Goal: Task Accomplishment & Management: Use online tool/utility

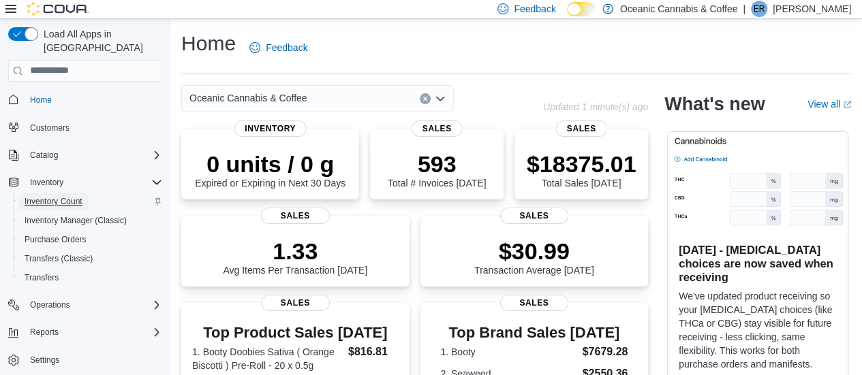
click at [33, 196] on span "Inventory Count" at bounding box center [54, 201] width 58 height 11
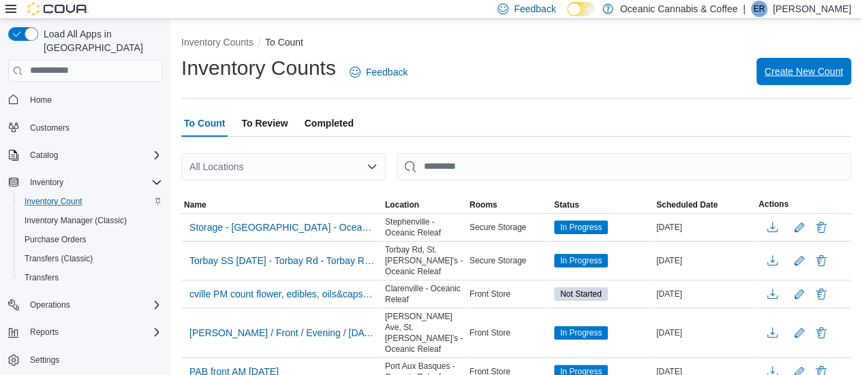
click at [783, 72] on span "Create New Count" at bounding box center [803, 72] width 78 height 14
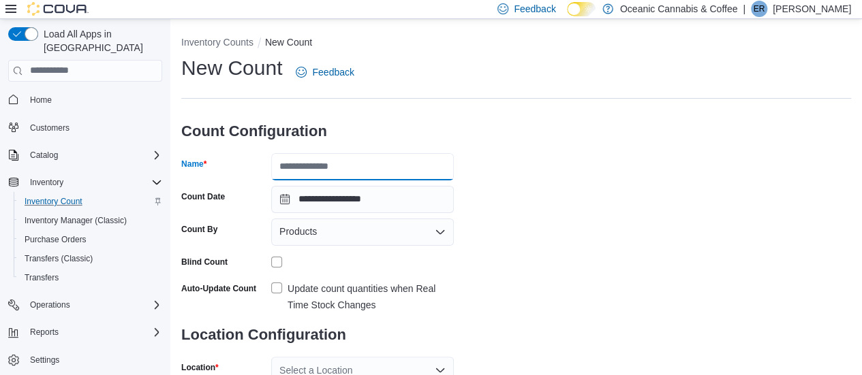
click at [287, 165] on input "Name" at bounding box center [362, 166] width 183 height 27
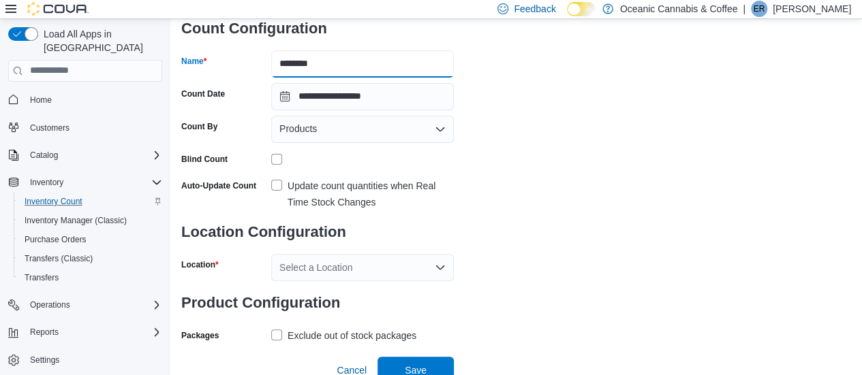
scroll to position [111, 0]
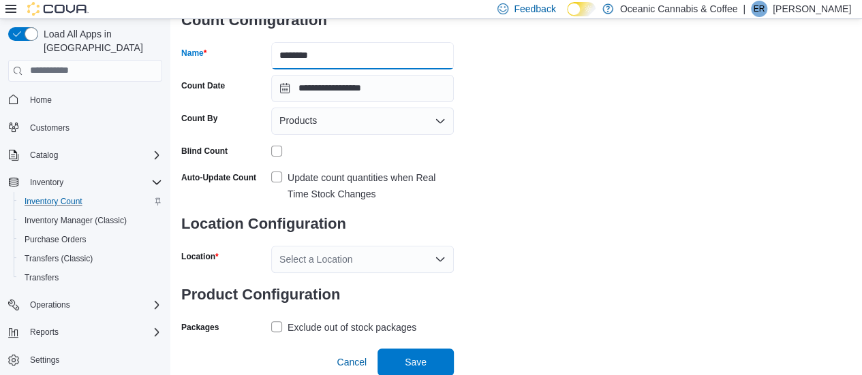
type input "********"
drag, startPoint x: 355, startPoint y: 134, endPoint x: 351, endPoint y: 126, distance: 9.5
click at [351, 126] on div "Products" at bounding box center [362, 121] width 183 height 27
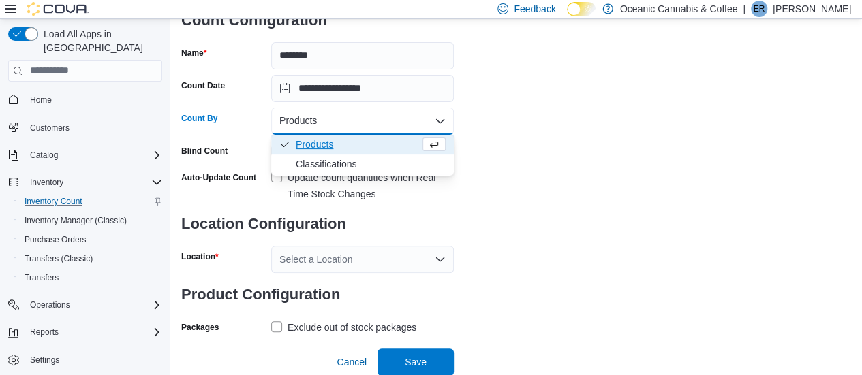
click at [351, 126] on div "Products" at bounding box center [362, 121] width 183 height 27
click at [345, 162] on span "Classifications" at bounding box center [371, 164] width 150 height 14
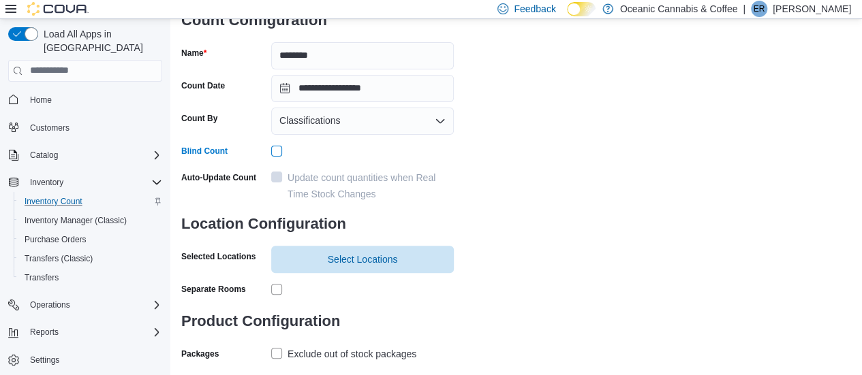
scroll to position [138, 0]
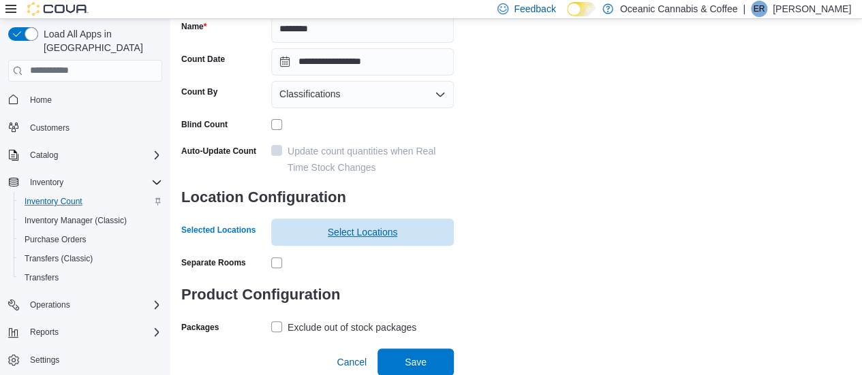
click at [330, 223] on span "Select Locations" at bounding box center [362, 232] width 166 height 27
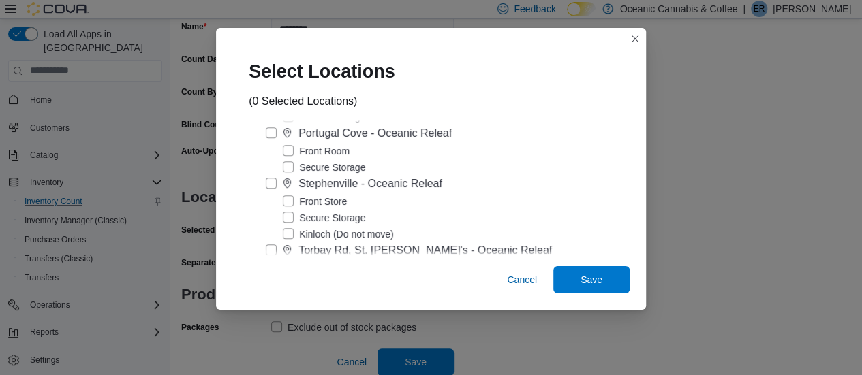
scroll to position [330, 0]
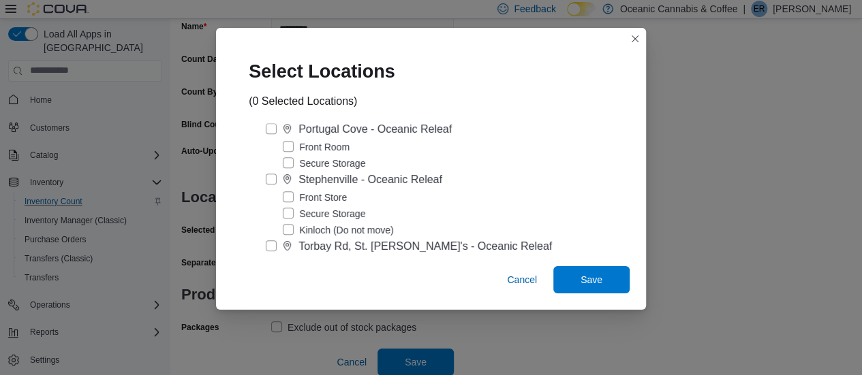
click at [294, 199] on label "Front Store" at bounding box center [315, 197] width 64 height 16
click at [593, 283] on span "Save" at bounding box center [591, 279] width 60 height 27
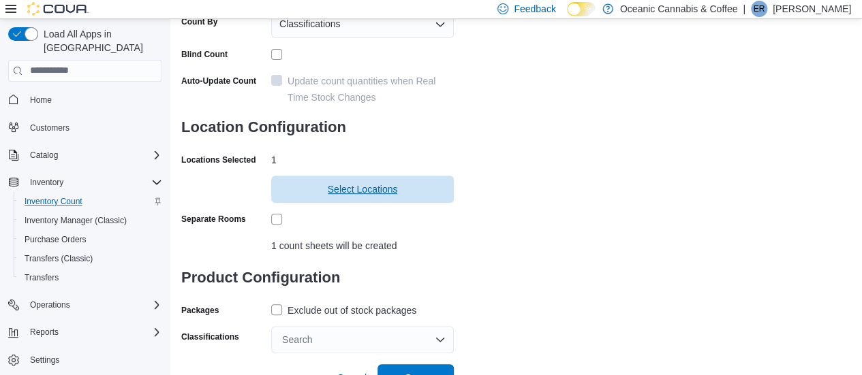
scroll to position [223, 0]
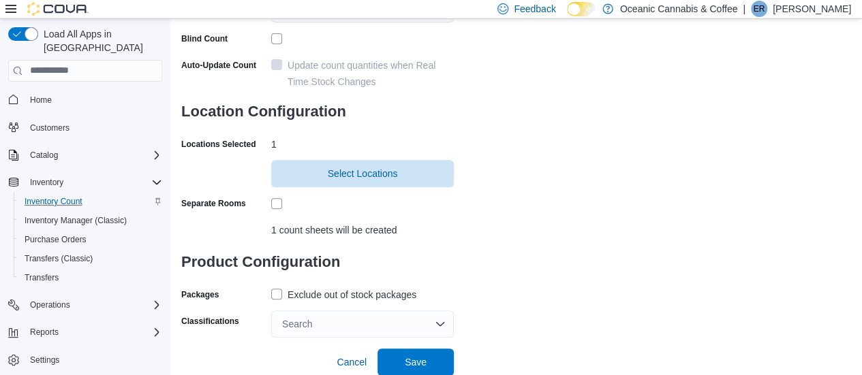
click at [276, 296] on label "Exclude out of stock packages" at bounding box center [343, 295] width 145 height 16
click at [332, 328] on div "Search" at bounding box center [362, 324] width 183 height 27
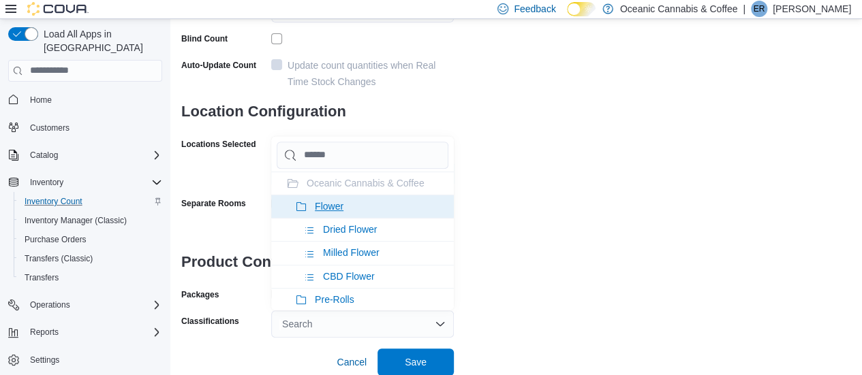
click at [321, 204] on span "Flower" at bounding box center [329, 206] width 29 height 11
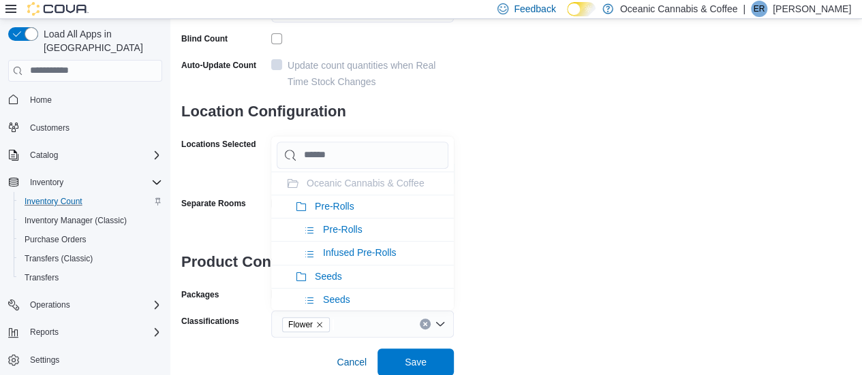
click at [321, 204] on span "Pre-Rolls" at bounding box center [334, 206] width 39 height 11
click at [321, 204] on span "Seeds" at bounding box center [328, 206] width 27 height 11
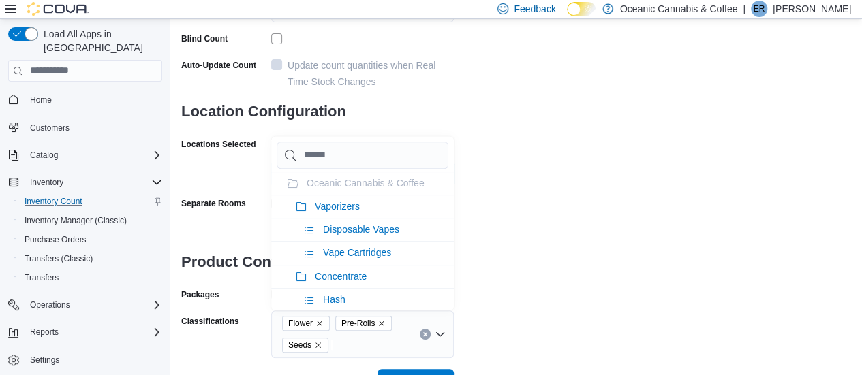
click at [321, 204] on span "Vaporizers" at bounding box center [337, 206] width 45 height 11
click at [321, 204] on span "Concentrate" at bounding box center [341, 206] width 52 height 11
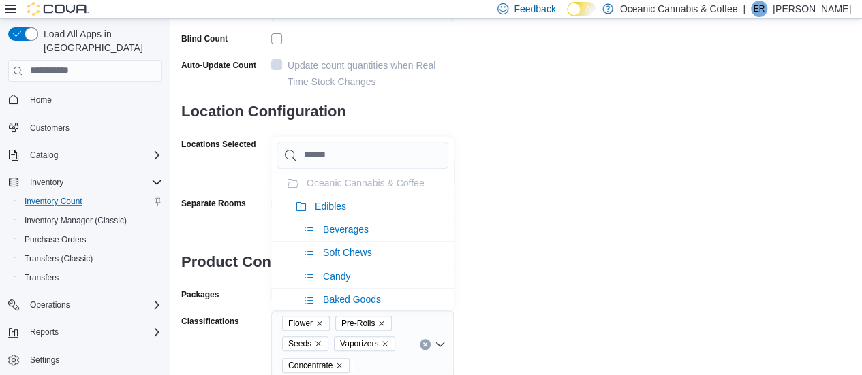
click at [321, 204] on span "Edibles" at bounding box center [330, 206] width 31 height 11
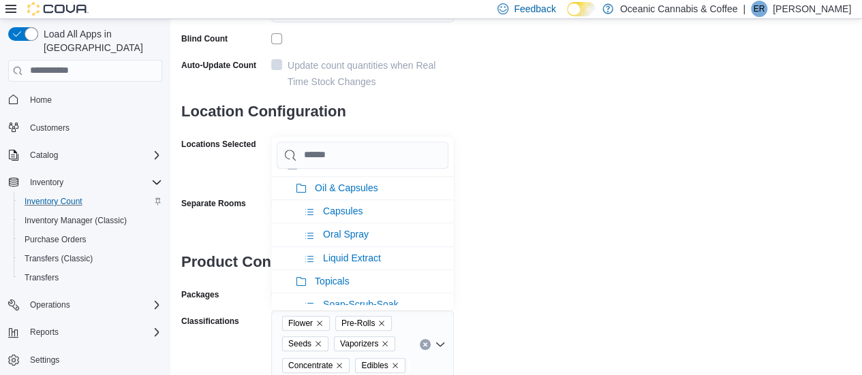
scroll to position [19, 0]
click at [341, 180] on li "Oil & Capsules" at bounding box center [362, 187] width 183 height 23
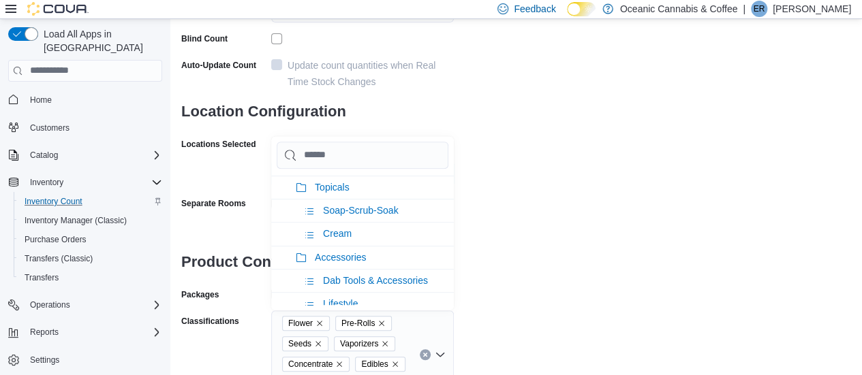
click at [341, 180] on li "Topicals" at bounding box center [362, 187] width 183 height 23
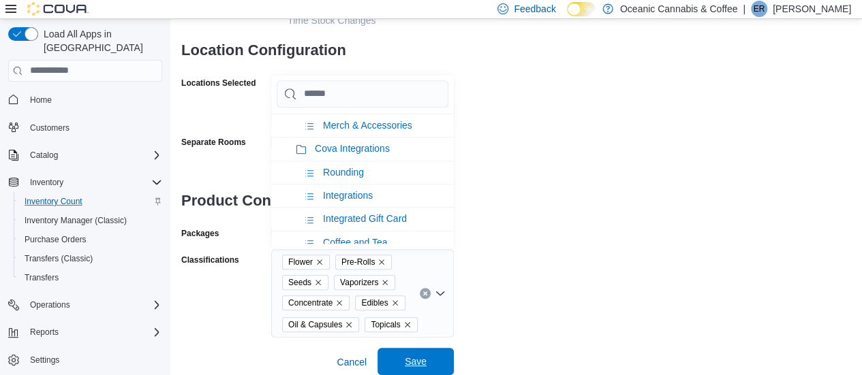
click at [397, 363] on span "Save" at bounding box center [415, 361] width 60 height 27
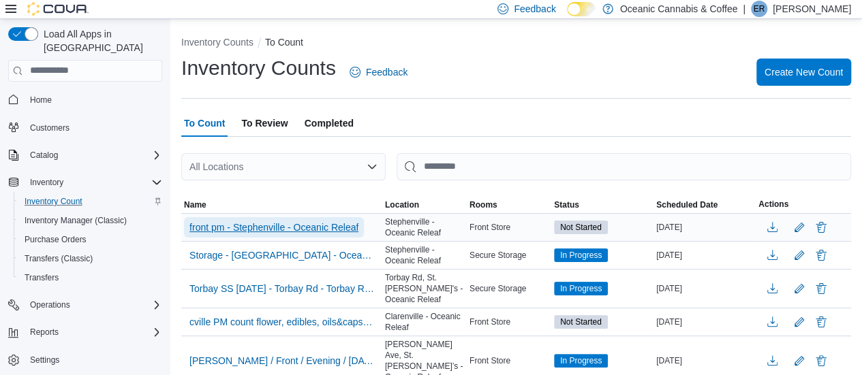
click at [336, 223] on span "front pm - Stephenville - Oceanic Releaf" at bounding box center [273, 228] width 169 height 14
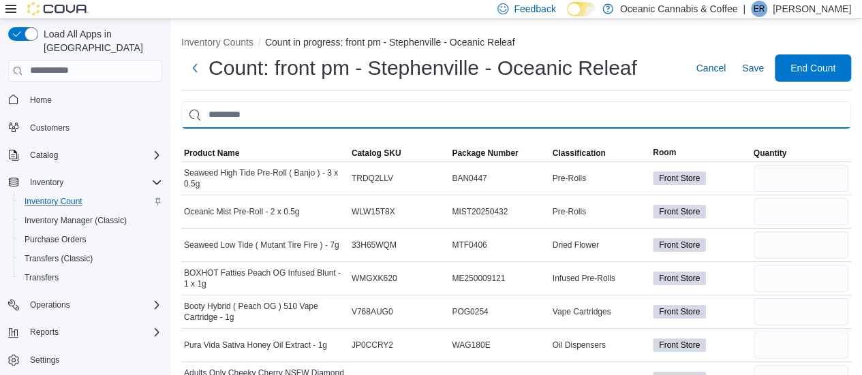
click at [275, 113] on input "This is a search bar. After typing your query, hit enter to filter the results …" at bounding box center [515, 114] width 669 height 27
type input "*"
type input "*********"
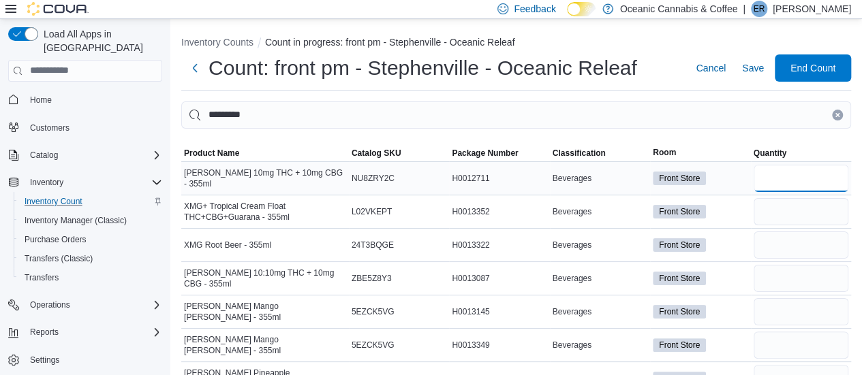
click at [790, 180] on input "number" at bounding box center [800, 178] width 95 height 27
click at [812, 177] on input "number" at bounding box center [800, 178] width 95 height 27
type input "**"
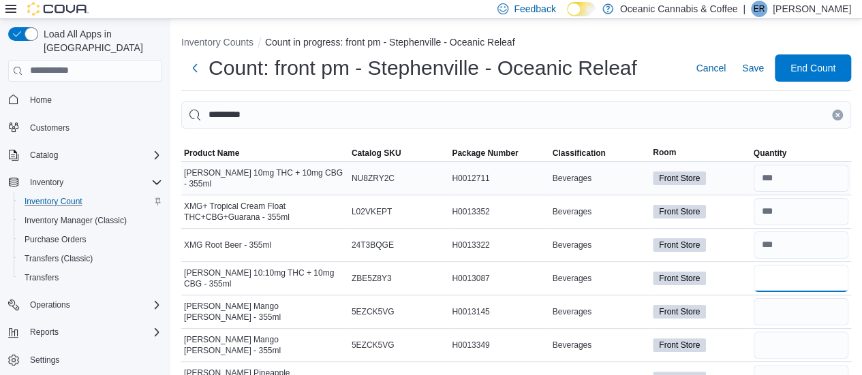
type input "*"
click at [794, 285] on input "number" at bounding box center [800, 278] width 95 height 27
type input "*"
type input "**"
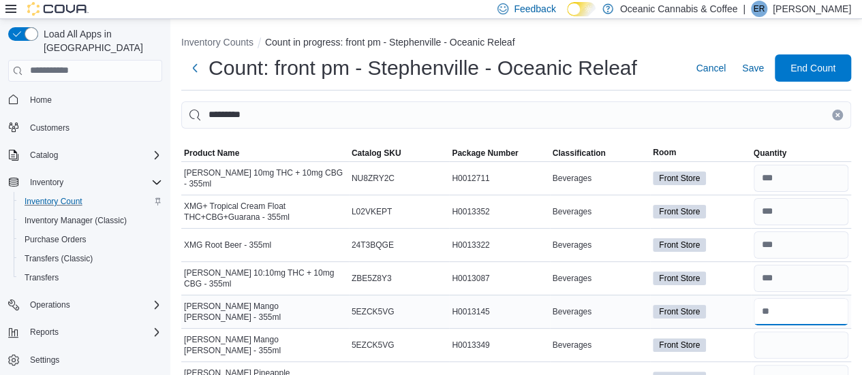
click at [796, 311] on input "number" at bounding box center [800, 311] width 95 height 27
type input "*"
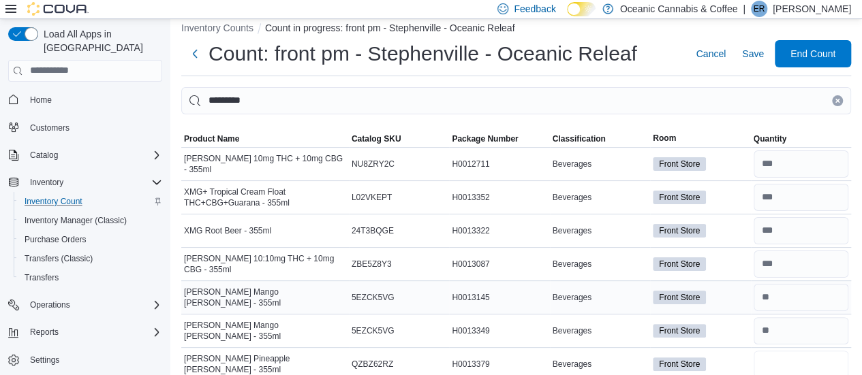
type input "**"
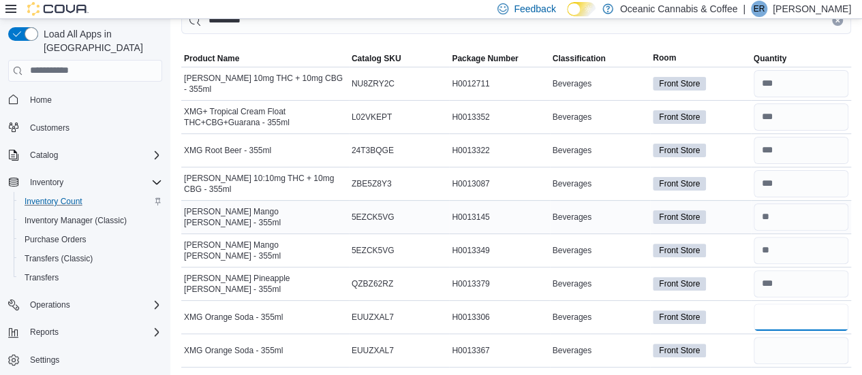
type input "*"
type input "**"
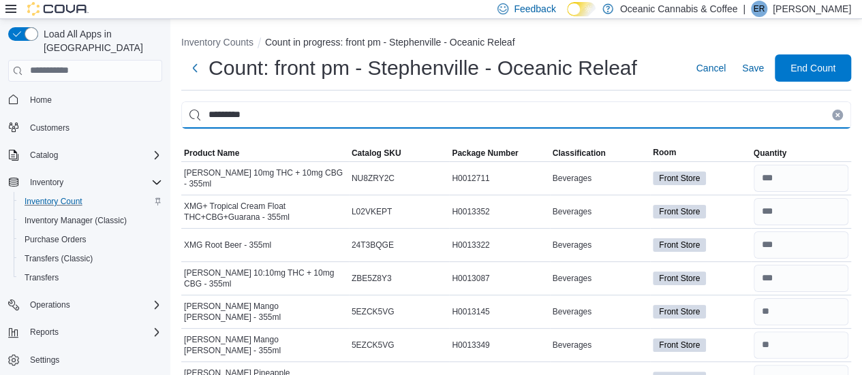
drag, startPoint x: 285, startPoint y: 110, endPoint x: 190, endPoint y: 112, distance: 94.7
click at [190, 112] on input "*********" at bounding box center [515, 114] width 669 height 27
type input "**********"
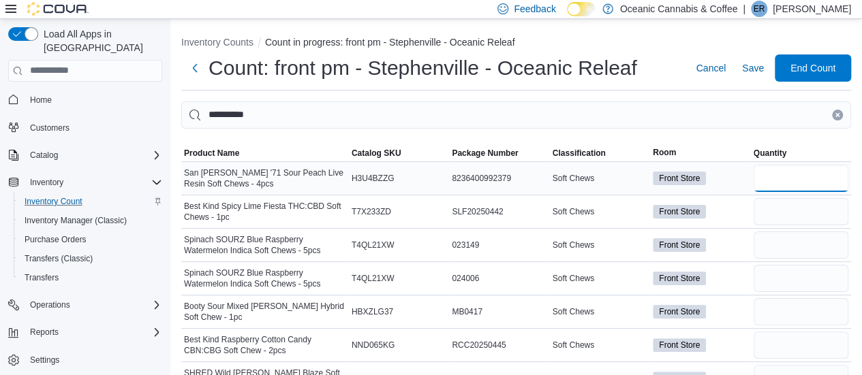
click at [808, 166] on input "number" at bounding box center [800, 178] width 95 height 27
click at [822, 183] on input "number" at bounding box center [800, 178] width 95 height 27
type input "*"
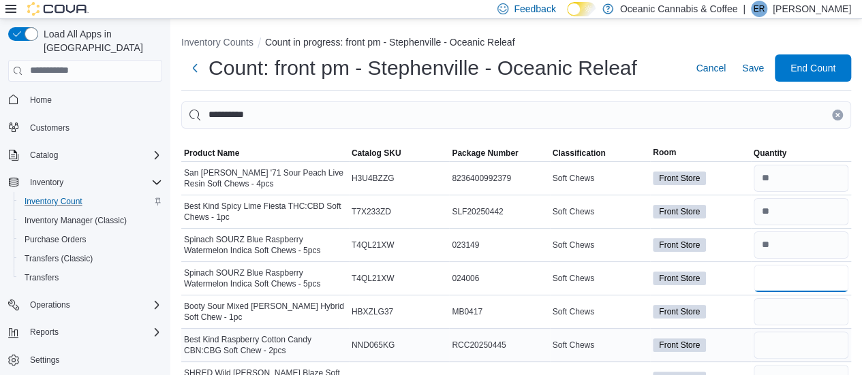
type input "*"
type input "**"
type input "*"
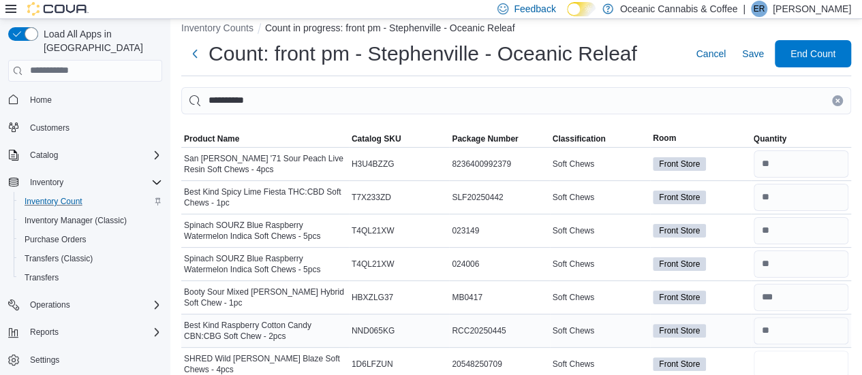
type input "**"
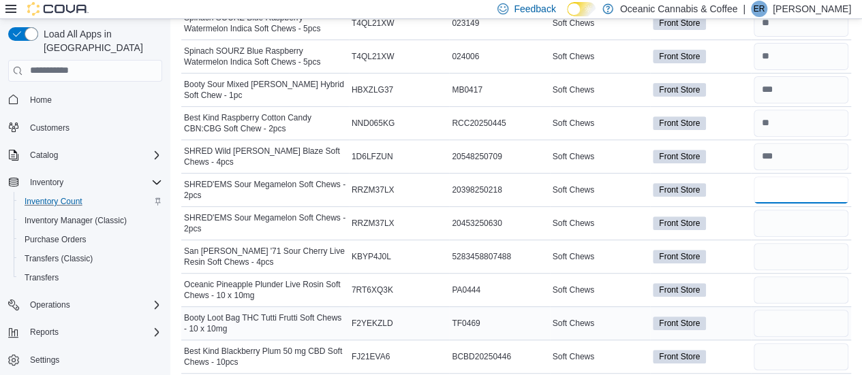
type input "*"
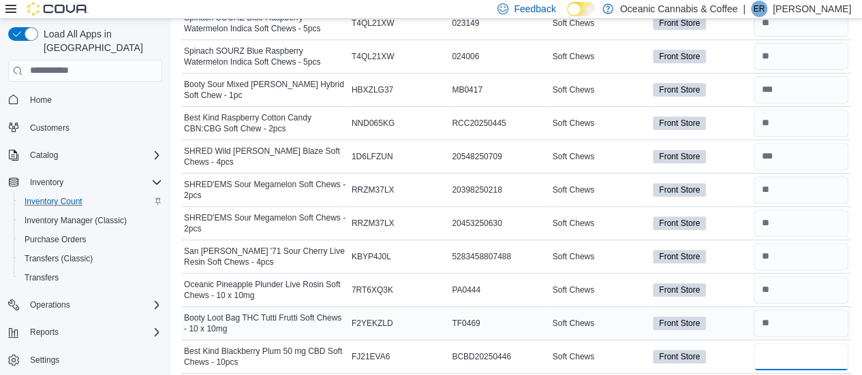
type input "*"
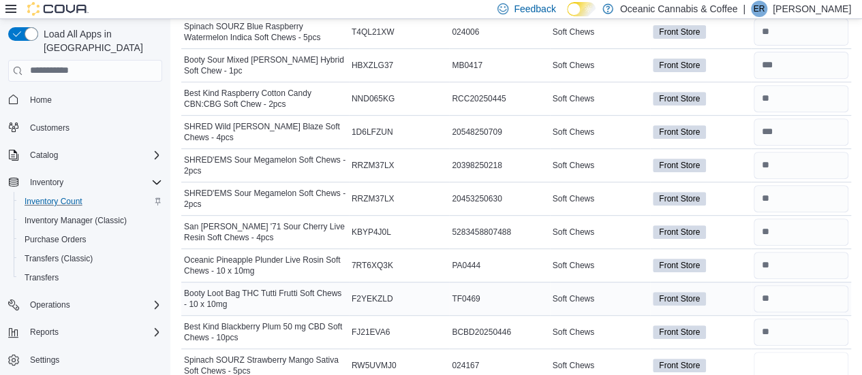
type input "**"
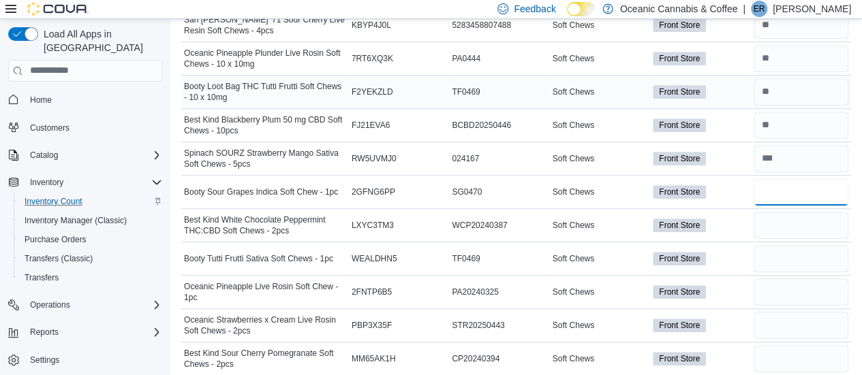
type input "**"
type input "*"
type input "**"
type input "*"
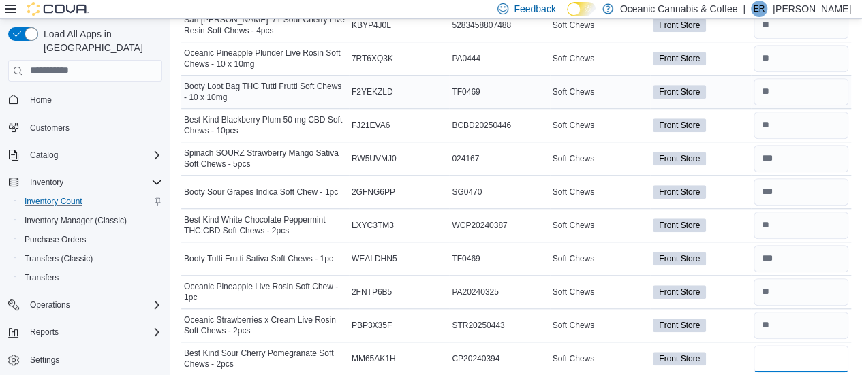
type input "*"
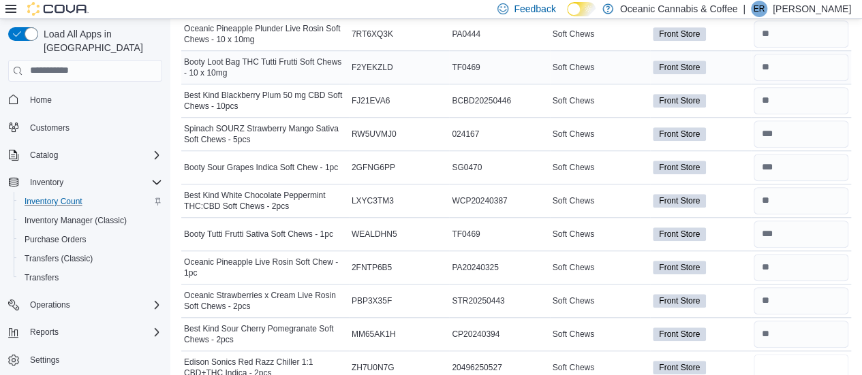
type input "**"
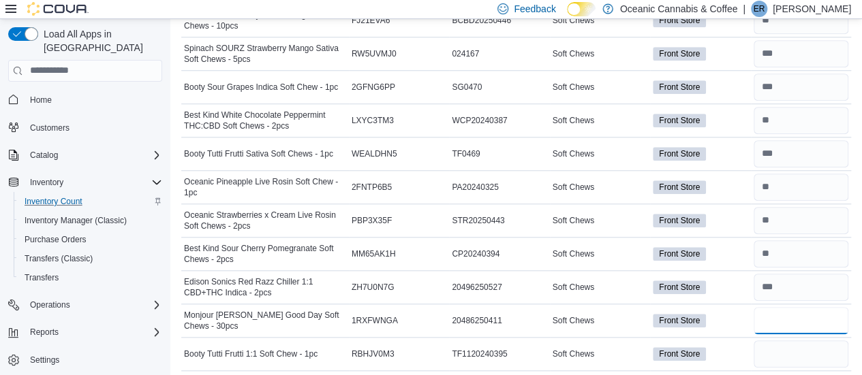
type input "*"
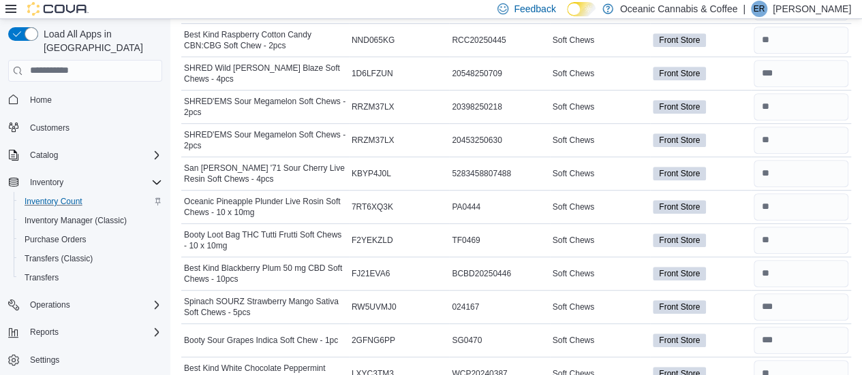
scroll to position [0, 0]
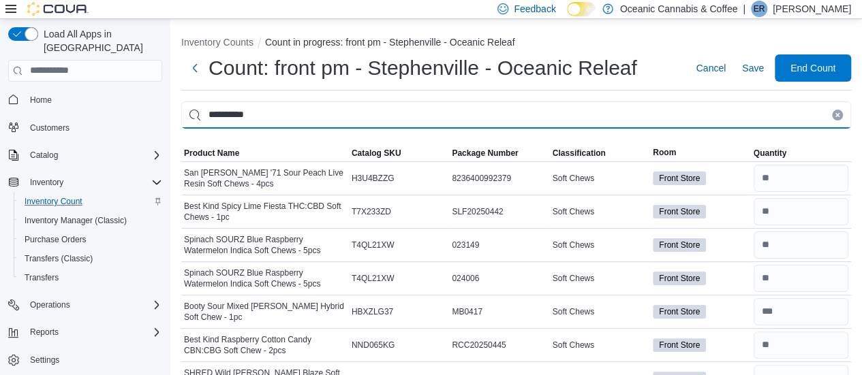
drag, startPoint x: 314, startPoint y: 109, endPoint x: 176, endPoint y: 106, distance: 138.3
type input "*****"
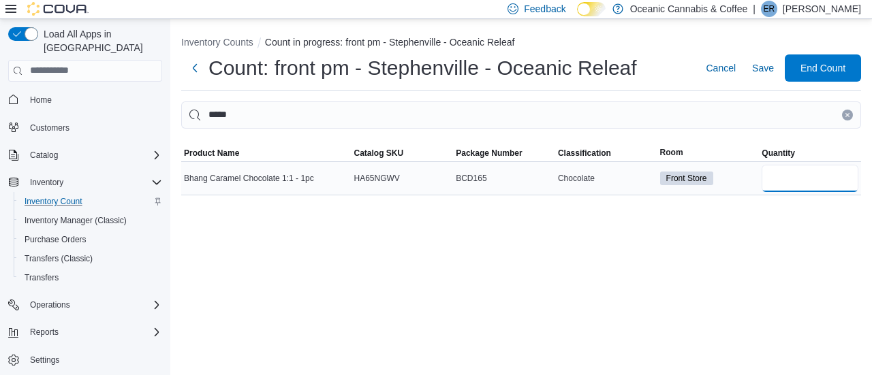
click at [792, 176] on input "number" at bounding box center [809, 178] width 97 height 27
type input "*"
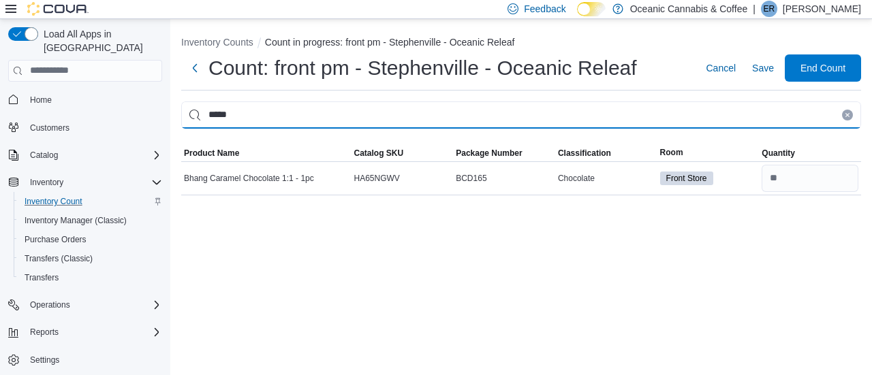
drag, startPoint x: 304, startPoint y: 122, endPoint x: 148, endPoint y: 114, distance: 155.5
click at [148, 114] on div "Load All Apps in New Hub Home Customers Catalog Inventory Inventory Count Inven…" at bounding box center [436, 197] width 872 height 356
type input "*********"
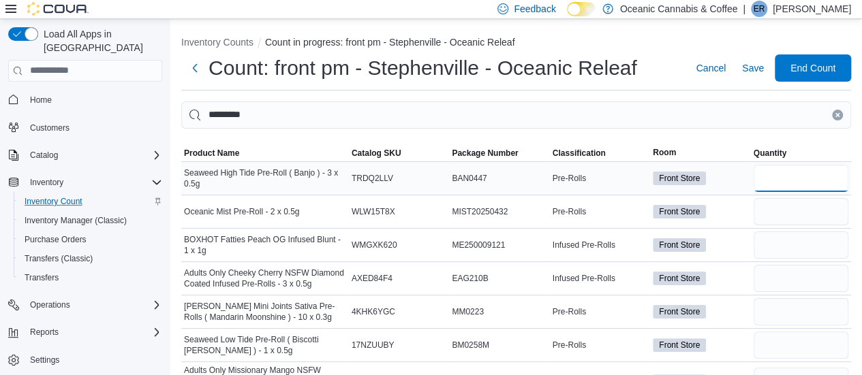
click at [789, 180] on input "number" at bounding box center [800, 178] width 95 height 27
type input "*"
click at [793, 277] on input "number" at bounding box center [800, 278] width 95 height 27
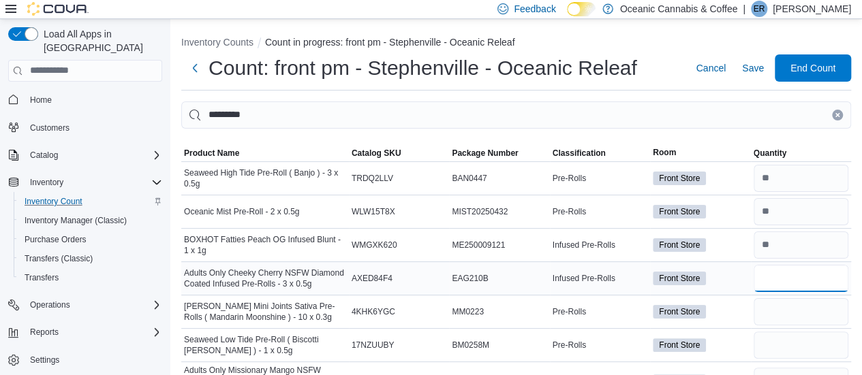
type input "*"
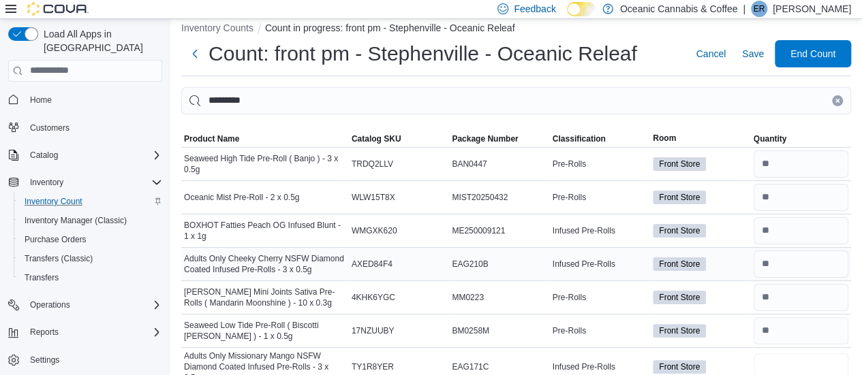
type input "*"
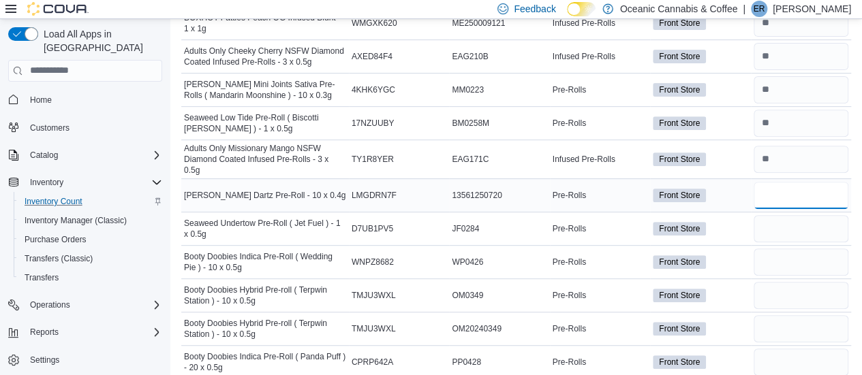
click at [787, 187] on input "number" at bounding box center [800, 195] width 95 height 27
type input "*"
type input "**"
click at [787, 251] on input "number" at bounding box center [800, 262] width 95 height 27
type input "**"
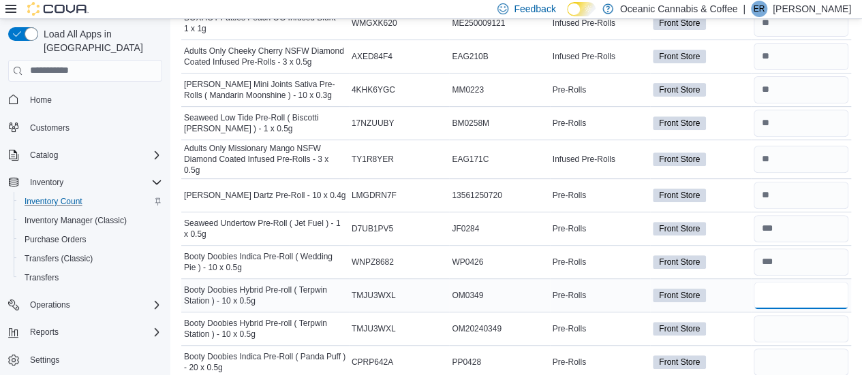
type input "*"
type input "**"
type input "*"
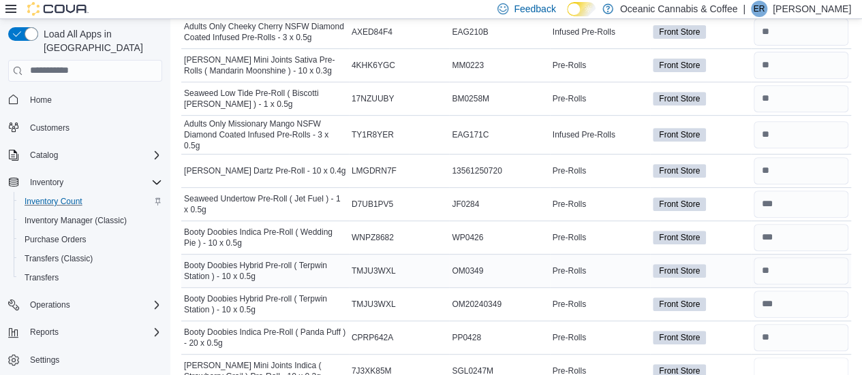
type input "*"
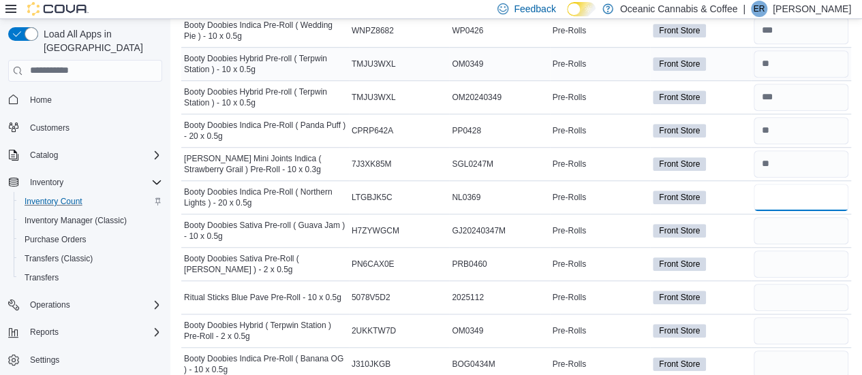
type input "*"
type input "**"
click at [797, 261] on input "number" at bounding box center [800, 264] width 95 height 27
click at [797, 286] on input "number" at bounding box center [800, 297] width 95 height 27
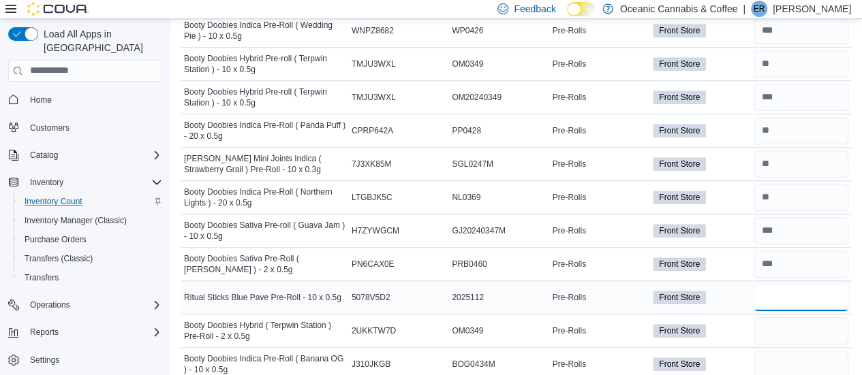
type input "*"
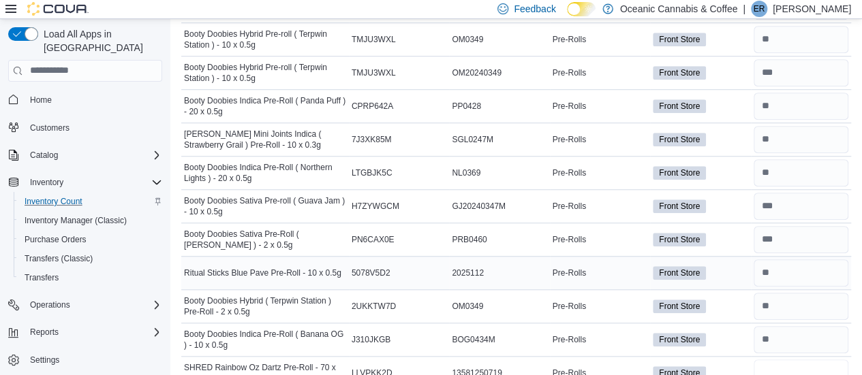
type input "*"
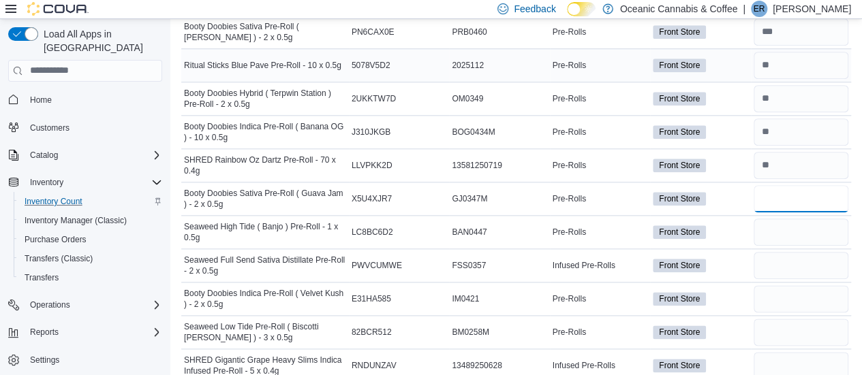
type input "*"
type input "**"
type input "*"
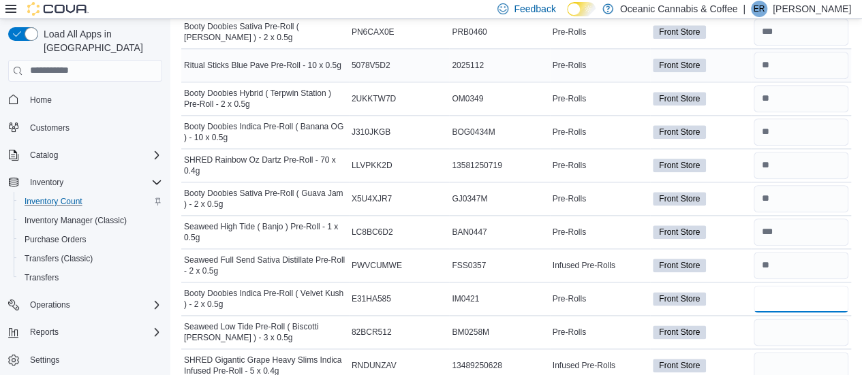
type input "**"
type input "*"
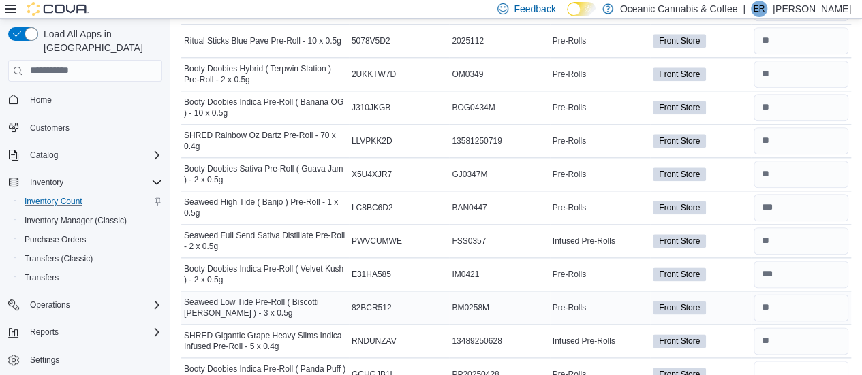
type input "**"
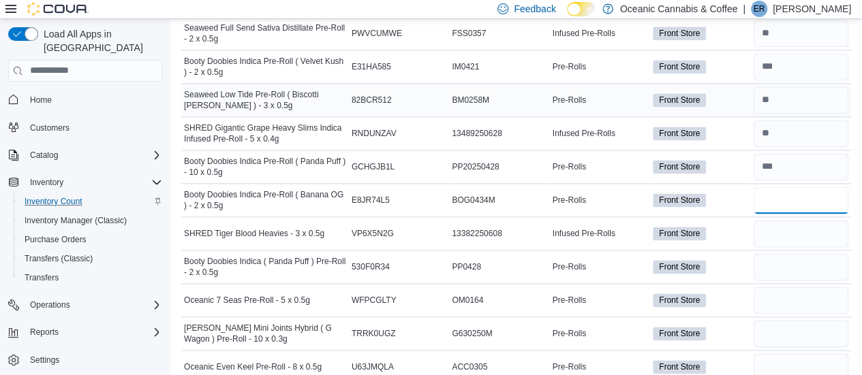
type input "**"
type input "*"
click at [819, 320] on input "number" at bounding box center [800, 333] width 95 height 27
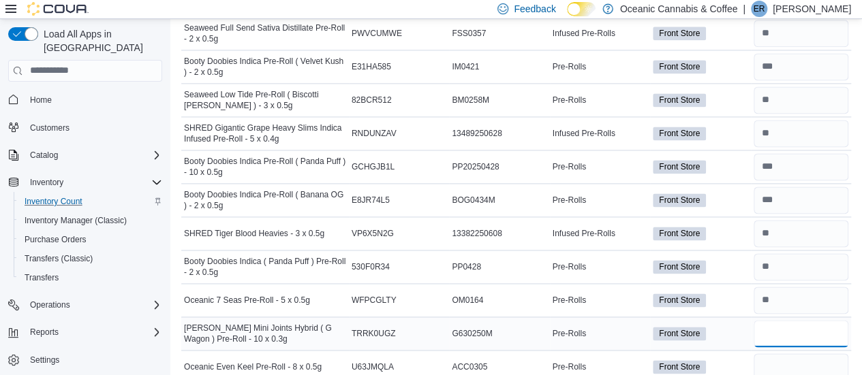
type input "*"
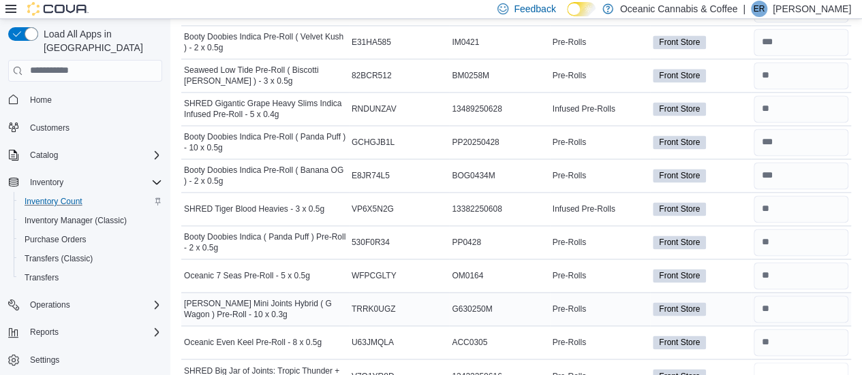
type input "*"
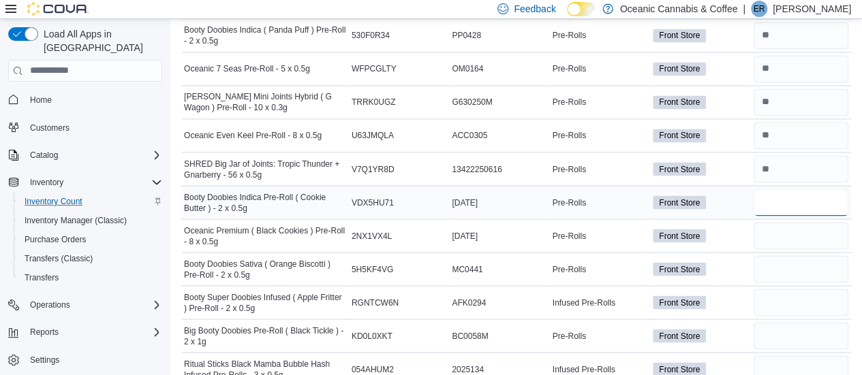
click at [795, 189] on input "number" at bounding box center [800, 202] width 95 height 27
type input "*"
drag, startPoint x: 795, startPoint y: 186, endPoint x: 745, endPoint y: 54, distance: 140.8
click at [791, 222] on input "number" at bounding box center [800, 235] width 95 height 27
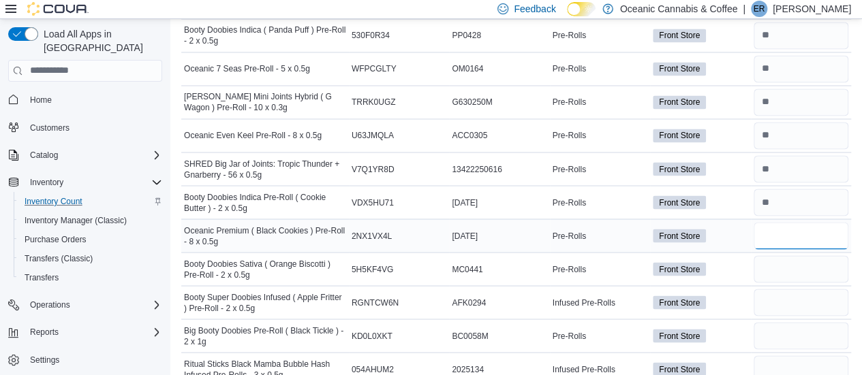
type input "*"
click at [787, 289] on input "number" at bounding box center [800, 302] width 95 height 27
type input "*"
type input "**"
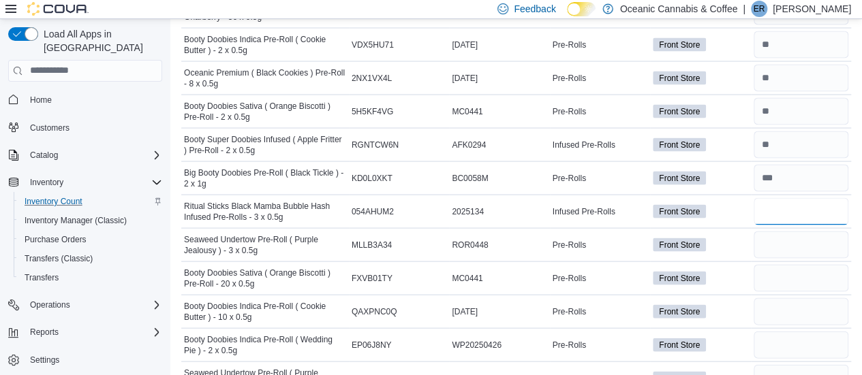
scroll to position [1318, 0]
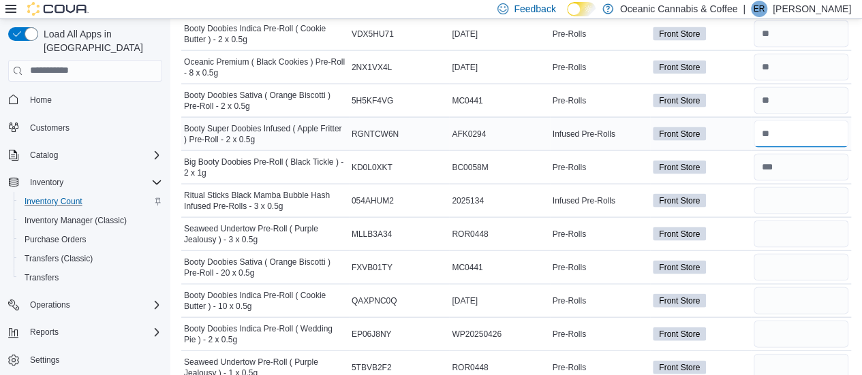
click at [813, 121] on input "number" at bounding box center [800, 134] width 95 height 27
type input "*"
click at [810, 187] on input "number" at bounding box center [800, 200] width 95 height 27
type input "*"
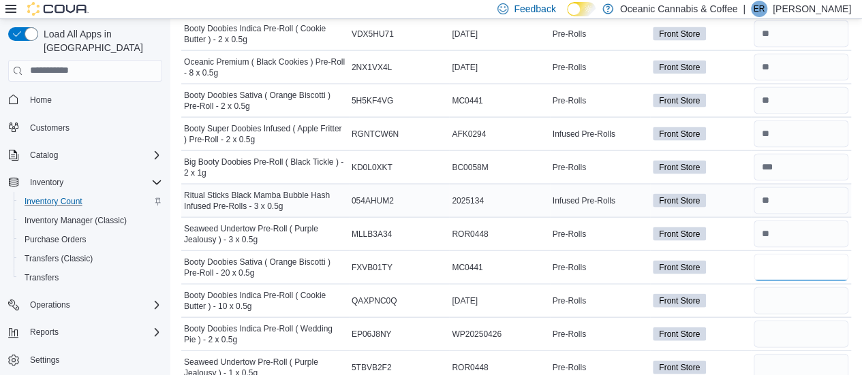
type input "*"
type input "**"
type input "*"
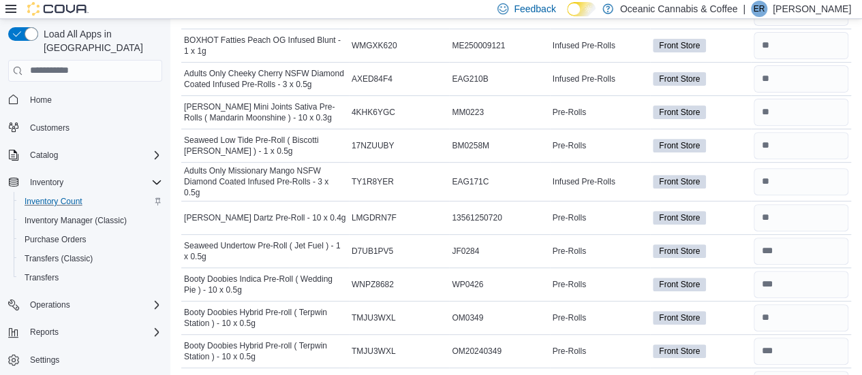
scroll to position [0, 0]
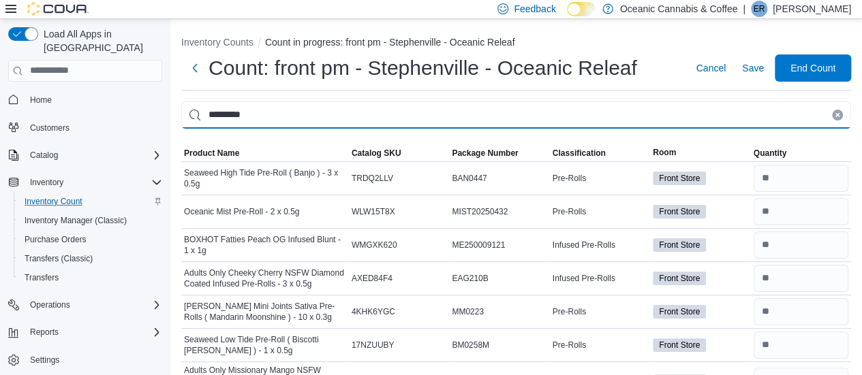
drag, startPoint x: 276, startPoint y: 110, endPoint x: 128, endPoint y: 108, distance: 148.5
type input "****"
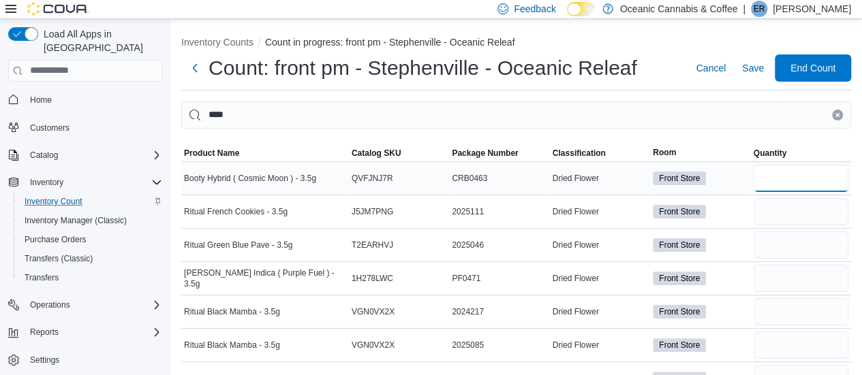
click at [800, 183] on input "number" at bounding box center [800, 178] width 95 height 27
type input "**"
type input "*"
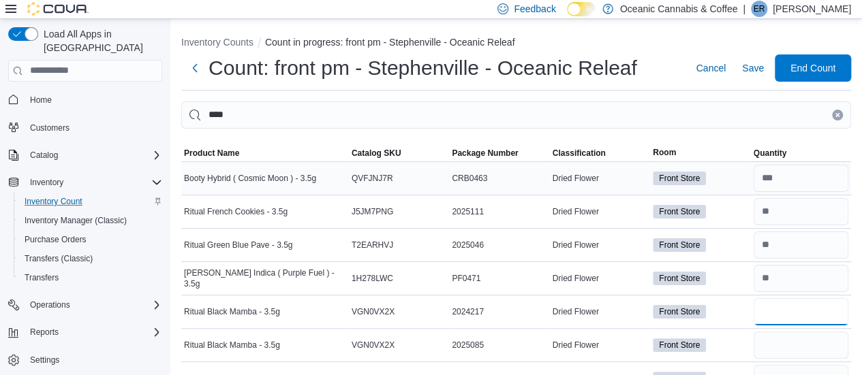
type input "*"
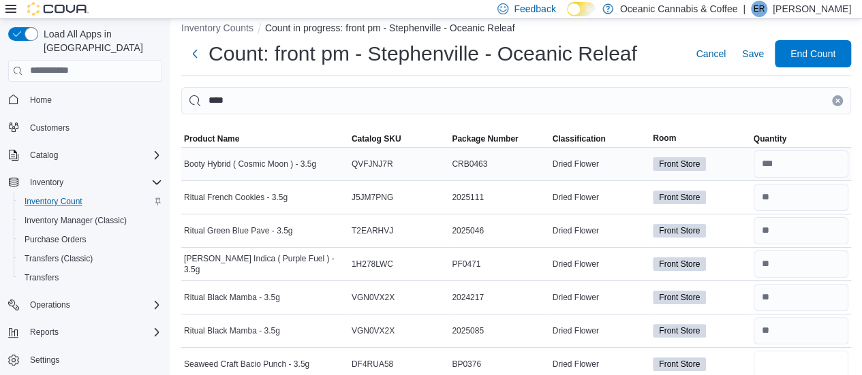
type input "*"
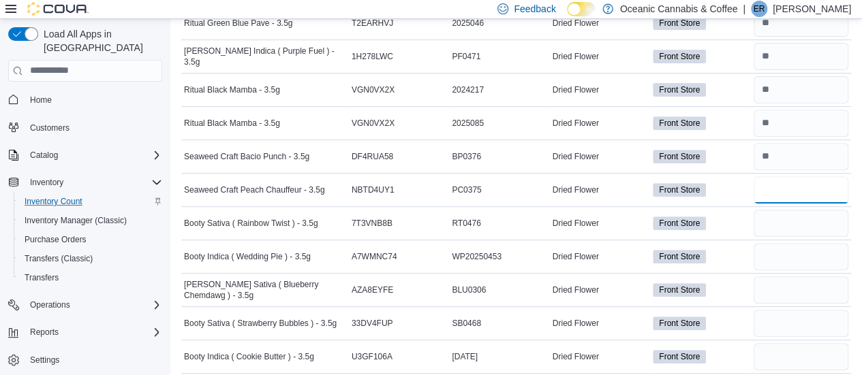
type input "*"
type input "**"
type input "*"
type input "**"
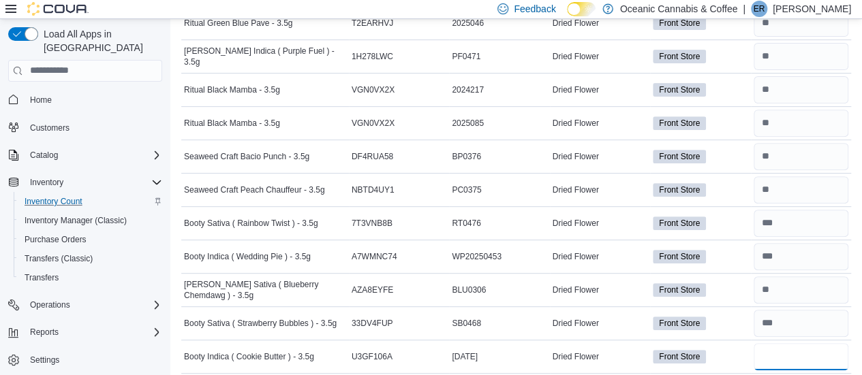
type input "**"
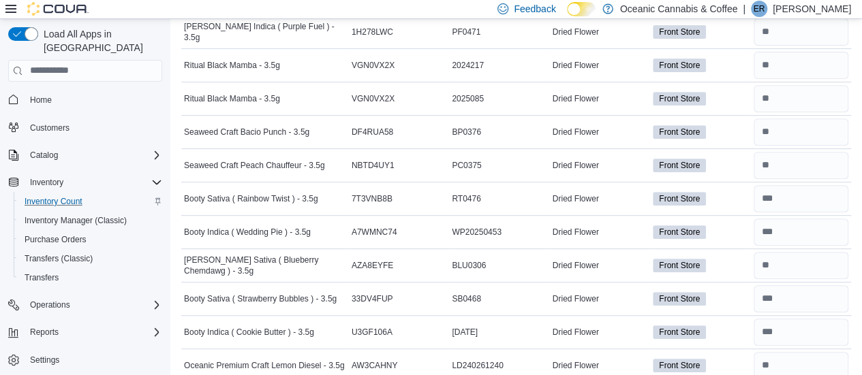
scroll to position [294, 0]
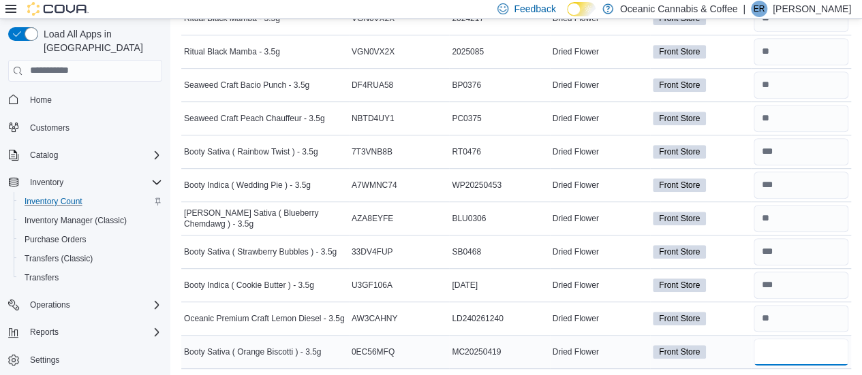
click at [821, 349] on input "number" at bounding box center [800, 351] width 95 height 27
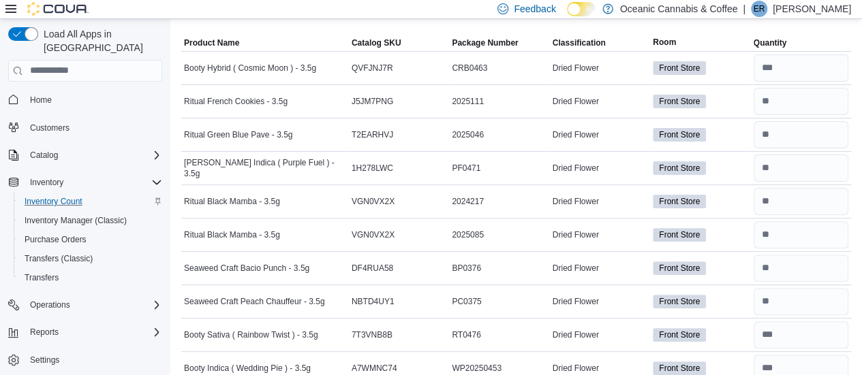
scroll to position [0, 0]
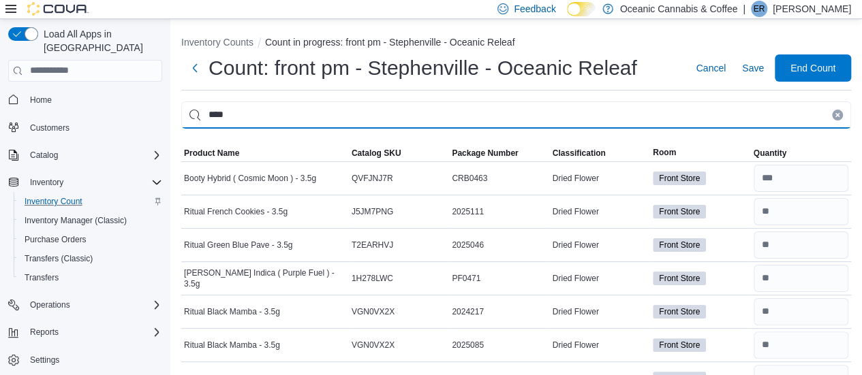
drag, startPoint x: 242, startPoint y: 117, endPoint x: 85, endPoint y: 118, distance: 157.3
click at [85, 118] on div "Load All Apps in New Hub Home Customers Catalog Inventory Inventory Count Inven…" at bounding box center [431, 346] width 862 height 654
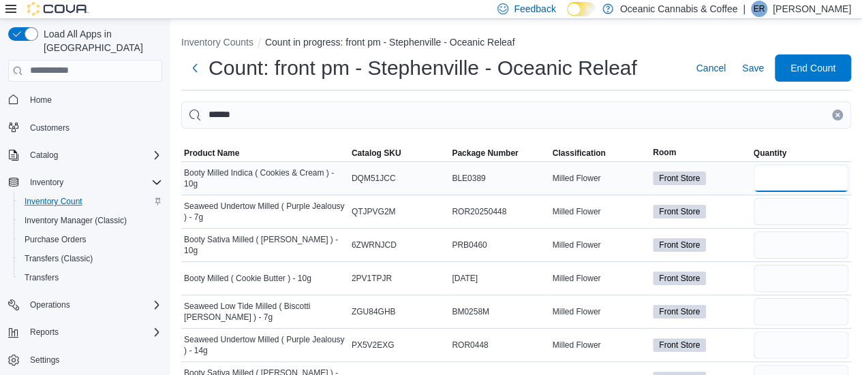
click at [785, 182] on input "number" at bounding box center [800, 178] width 95 height 27
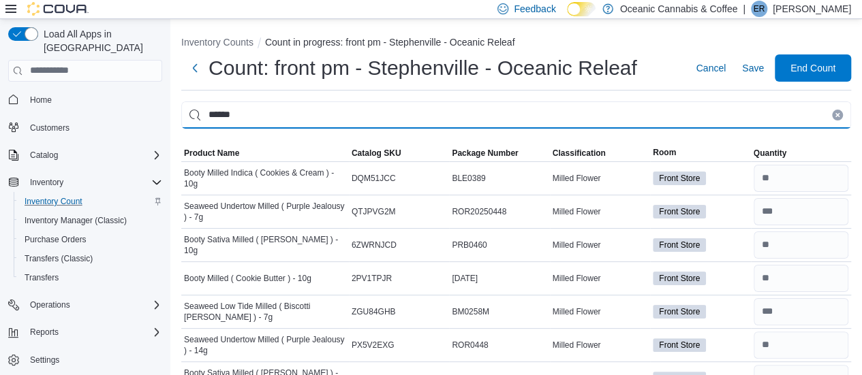
click at [273, 115] on input "******" at bounding box center [515, 114] width 669 height 27
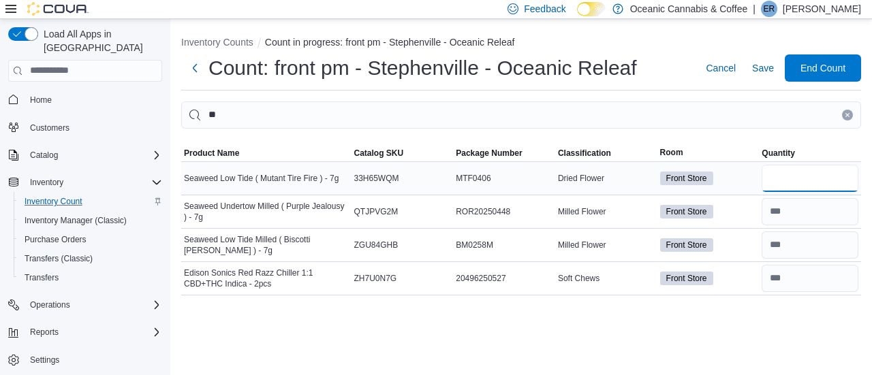
click at [784, 184] on input "number" at bounding box center [809, 178] width 97 height 27
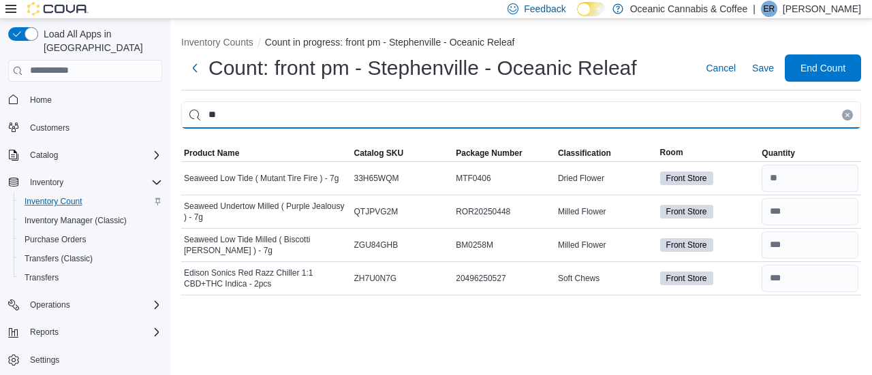
drag, startPoint x: 343, startPoint y: 117, endPoint x: 170, endPoint y: 107, distance: 173.3
click at [170, 107] on div "Inventory Counts Count in progress: front pm - Stephenville - Oceanic Releaf Co…" at bounding box center [520, 162] width 701 height 287
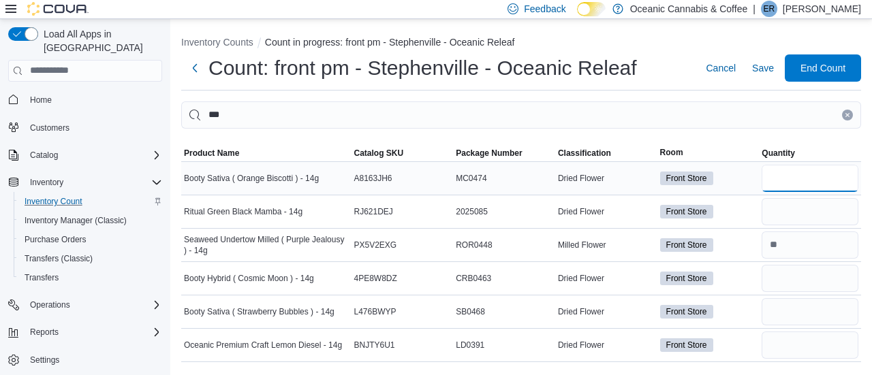
click at [821, 174] on input "number" at bounding box center [809, 178] width 97 height 27
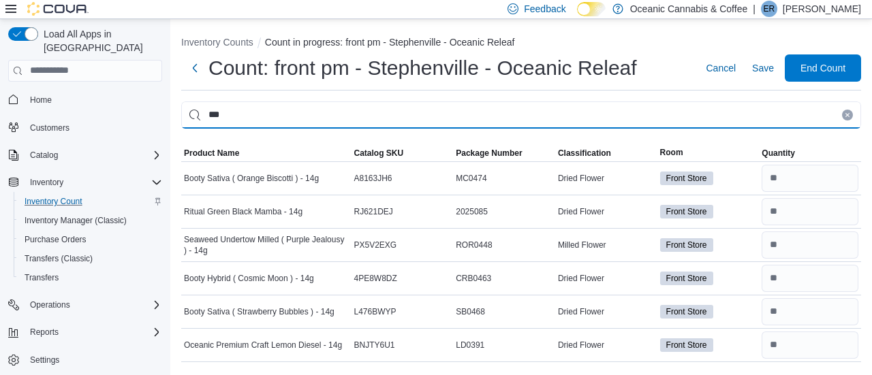
click at [415, 113] on input "***" at bounding box center [521, 114] width 680 height 27
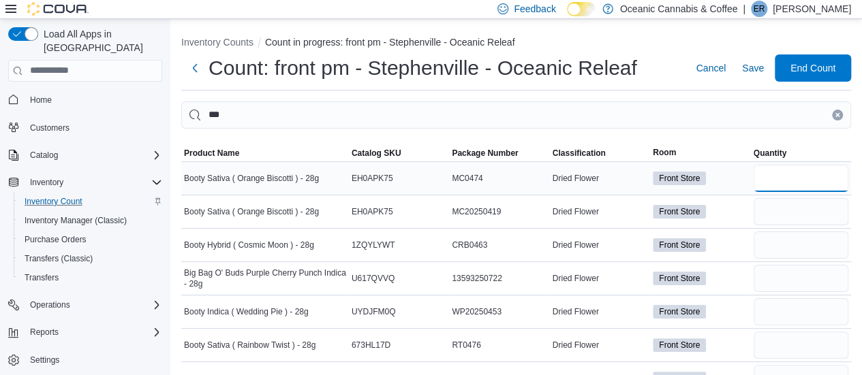
click at [783, 178] on input "number" at bounding box center [800, 178] width 95 height 27
click at [785, 252] on input "number" at bounding box center [800, 245] width 95 height 27
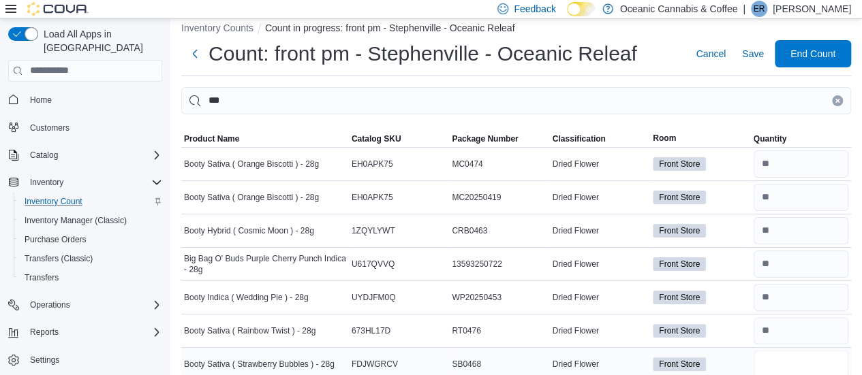
click at [791, 359] on input "number" at bounding box center [800, 364] width 95 height 27
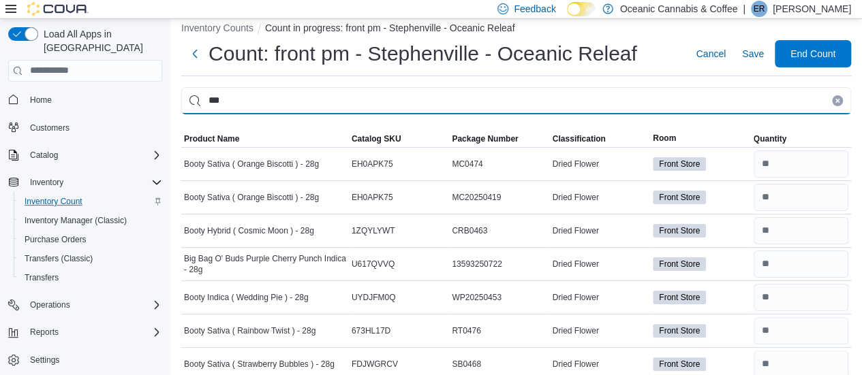
click at [253, 97] on input "***" at bounding box center [515, 100] width 669 height 27
click at [253, 97] on input "****" at bounding box center [515, 100] width 669 height 27
drag, startPoint x: 253, startPoint y: 97, endPoint x: 133, endPoint y: 135, distance: 125.8
click at [133, 135] on div "Load All Apps in New Hub Home Customers Catalog Inventory Inventory Count Inven…" at bounding box center [431, 199] width 862 height 388
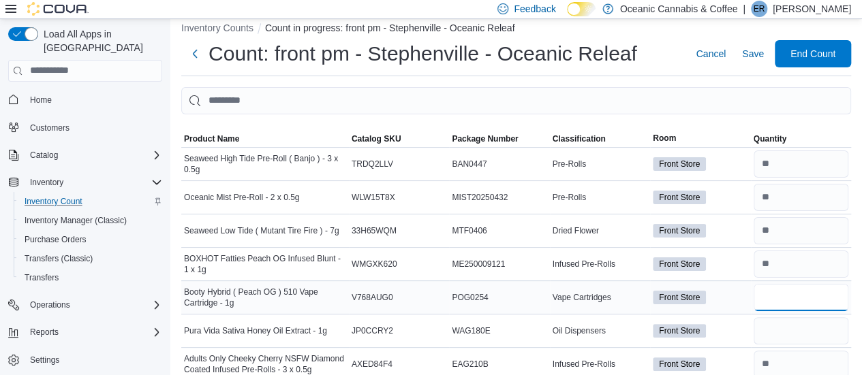
click at [789, 299] on input "number" at bounding box center [800, 297] width 95 height 27
click at [789, 299] on input "*" at bounding box center [800, 297] width 95 height 27
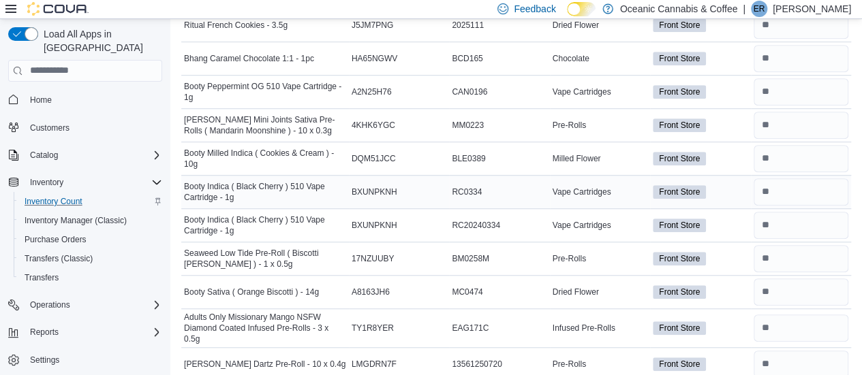
scroll to position [686, 0]
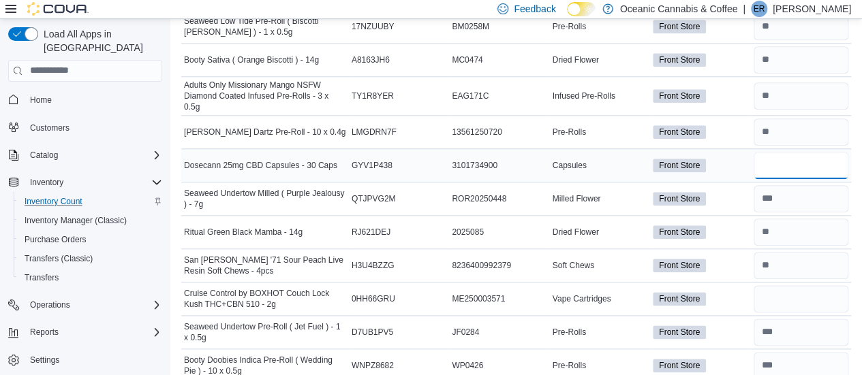
click at [791, 156] on input "number" at bounding box center [800, 165] width 95 height 27
click at [783, 286] on input "number" at bounding box center [800, 298] width 95 height 27
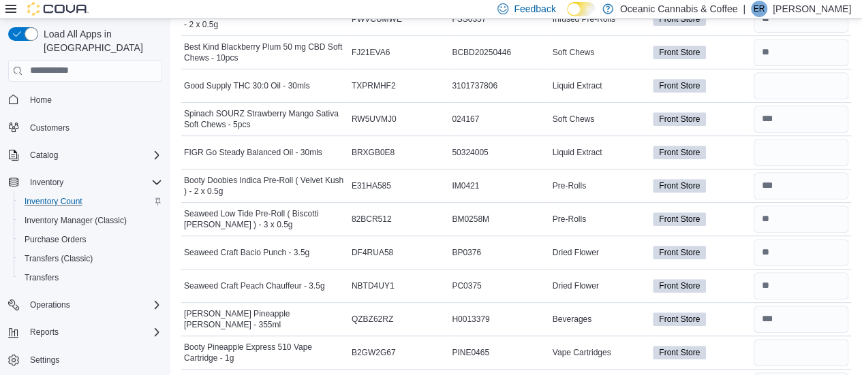
scroll to position [4127, 0]
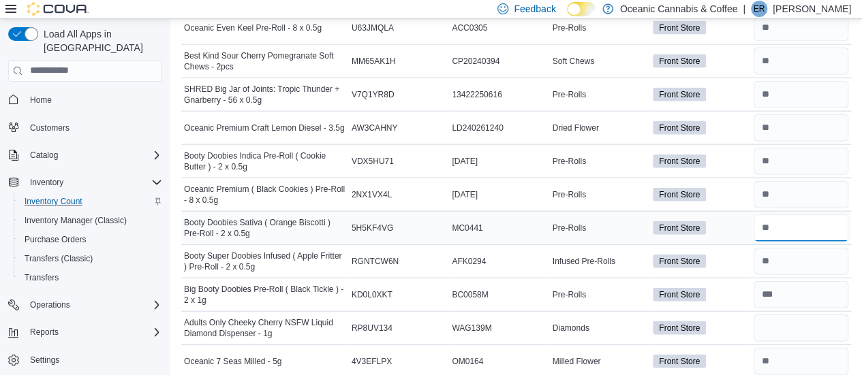
click at [778, 215] on input "number" at bounding box center [800, 228] width 95 height 27
click at [788, 315] on input "number" at bounding box center [800, 328] width 95 height 27
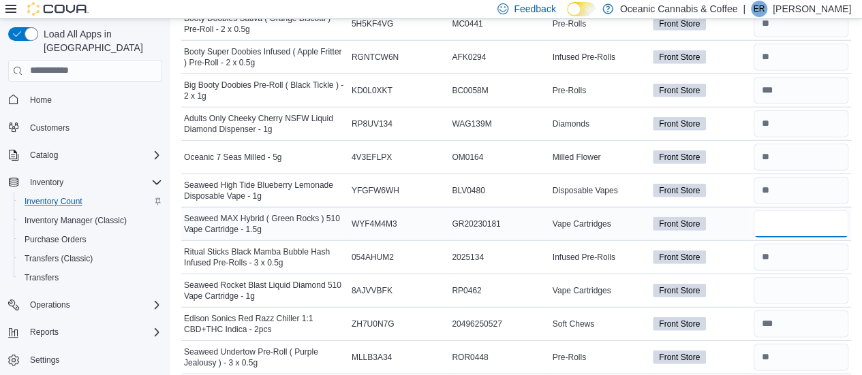
click at [800, 210] on input "number" at bounding box center [800, 223] width 95 height 27
click at [807, 277] on input "number" at bounding box center [800, 290] width 95 height 27
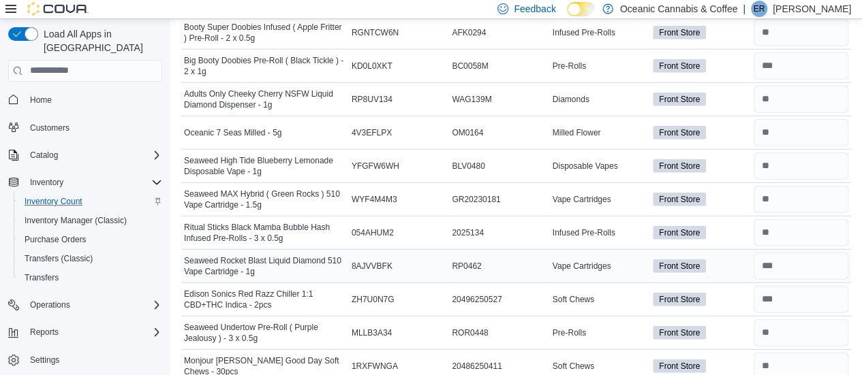
scroll to position [4564, 0]
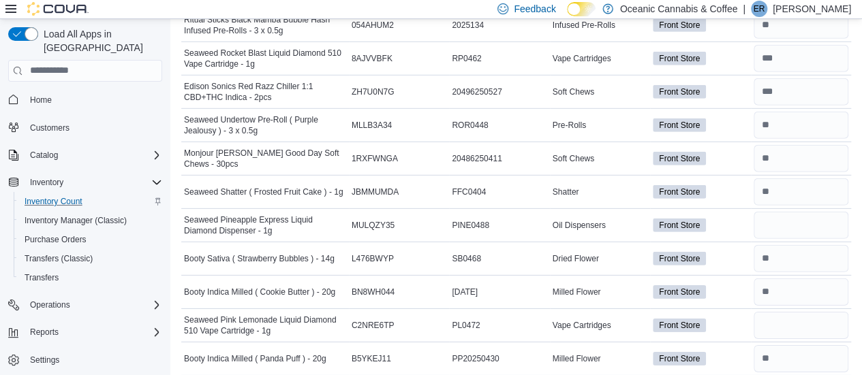
click at [792, 212] on input "number" at bounding box center [800, 225] width 95 height 27
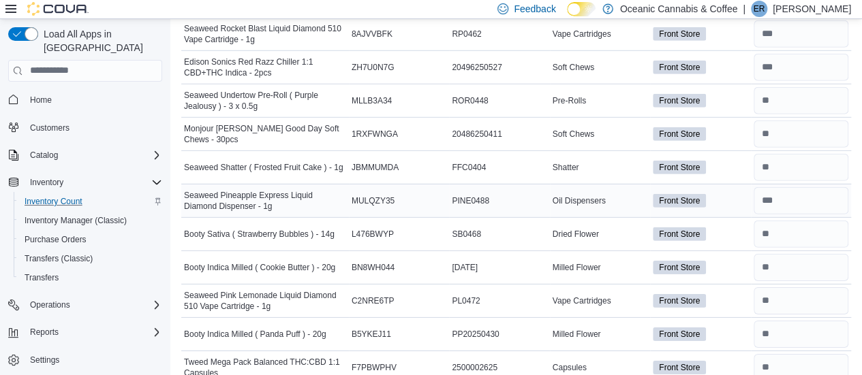
scroll to position [4796, 0]
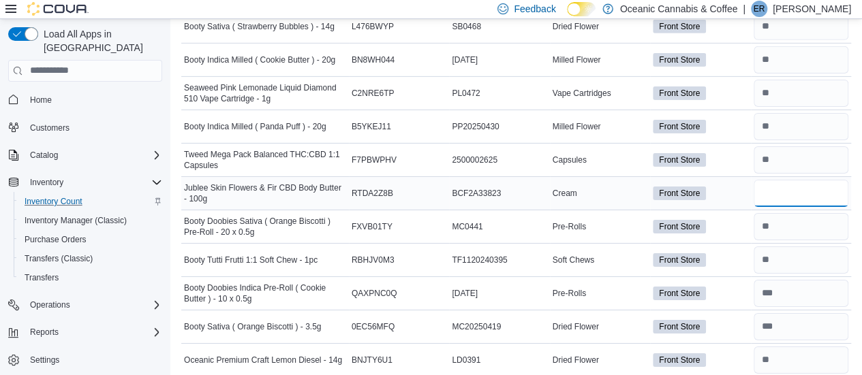
click at [788, 180] on input "number" at bounding box center [800, 193] width 95 height 27
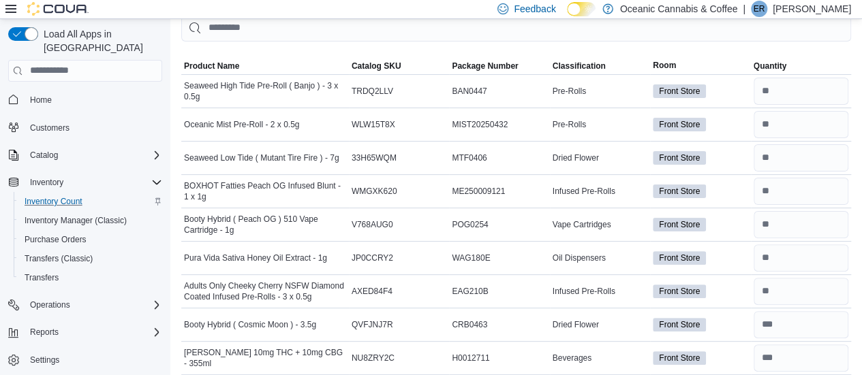
scroll to position [0, 0]
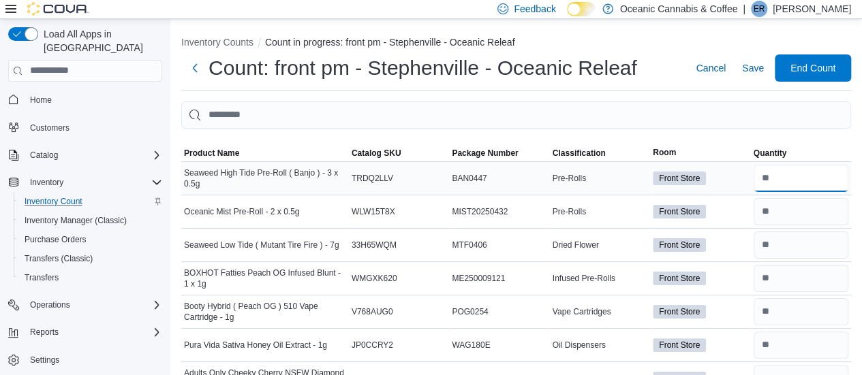
click at [779, 182] on input "number" at bounding box center [800, 178] width 95 height 27
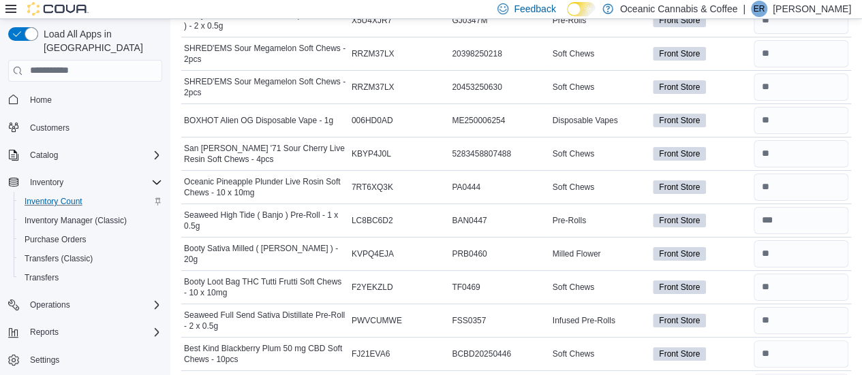
scroll to position [2774, 0]
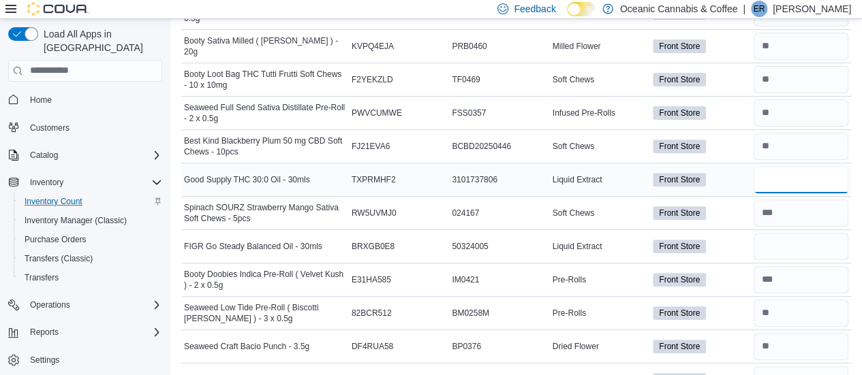
click at [782, 166] on input "number" at bounding box center [800, 179] width 95 height 27
click at [791, 200] on input "number" at bounding box center [800, 213] width 95 height 27
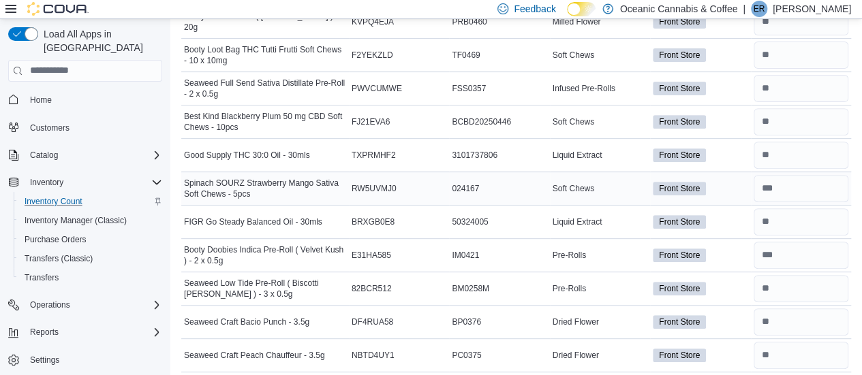
scroll to position [3006, 0]
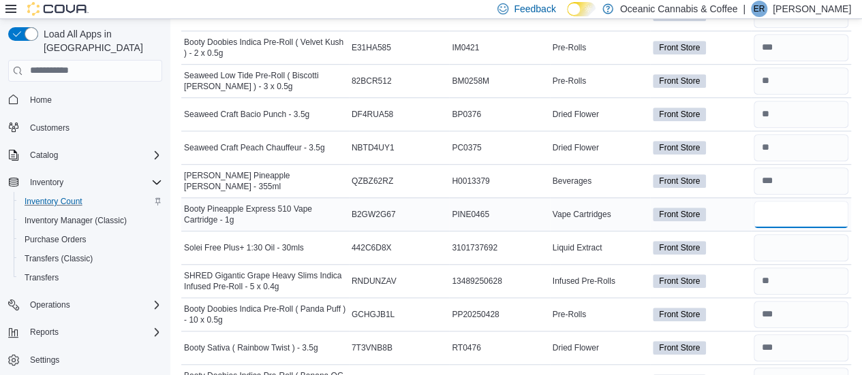
click at [791, 201] on input "number" at bounding box center [800, 214] width 95 height 27
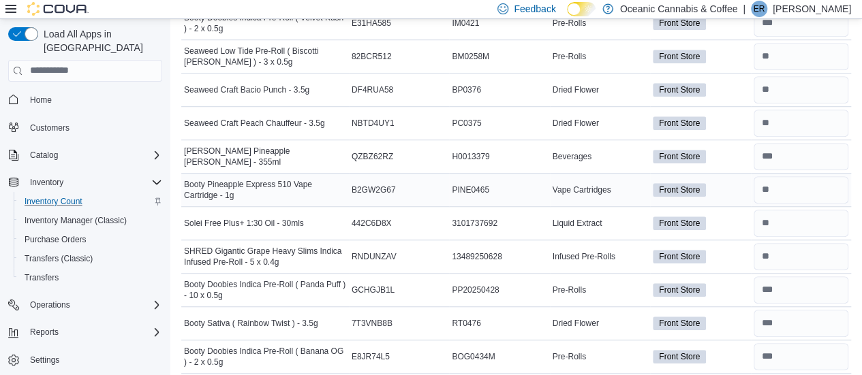
scroll to position [3238, 0]
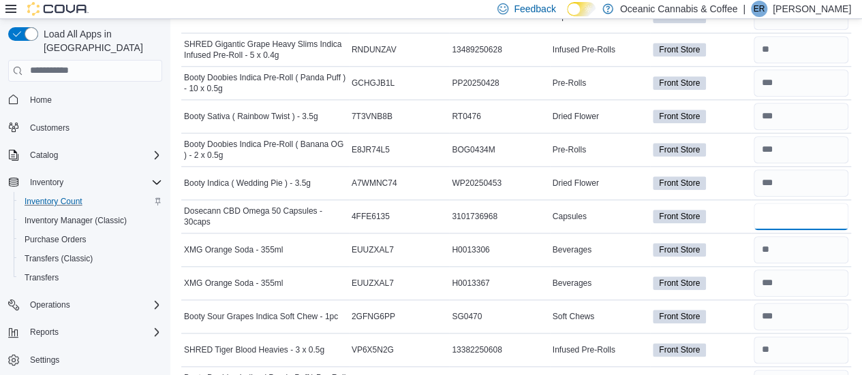
click at [787, 203] on input "number" at bounding box center [800, 216] width 95 height 27
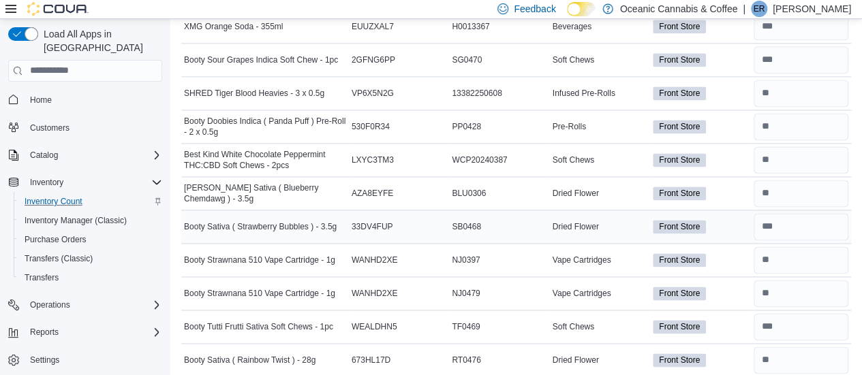
scroll to position [3702, 0]
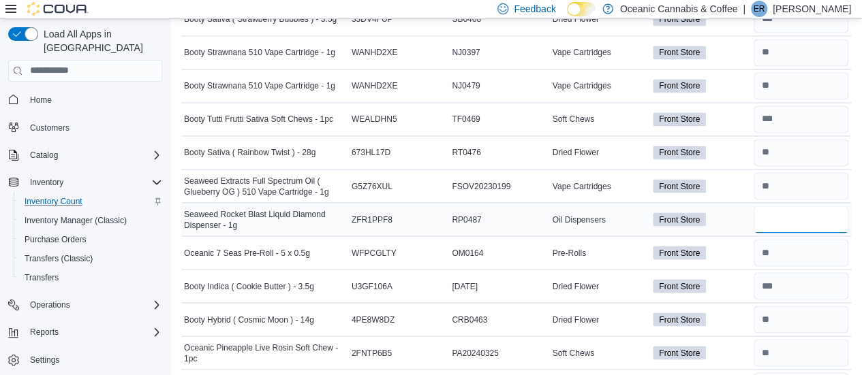
click at [795, 206] on input "number" at bounding box center [800, 219] width 95 height 27
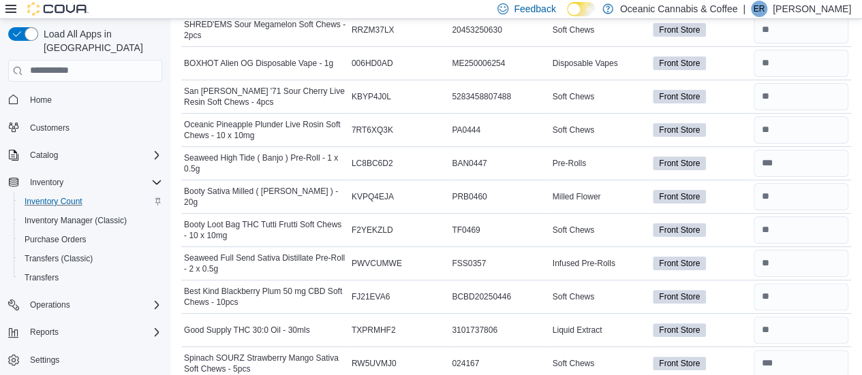
scroll to position [0, 0]
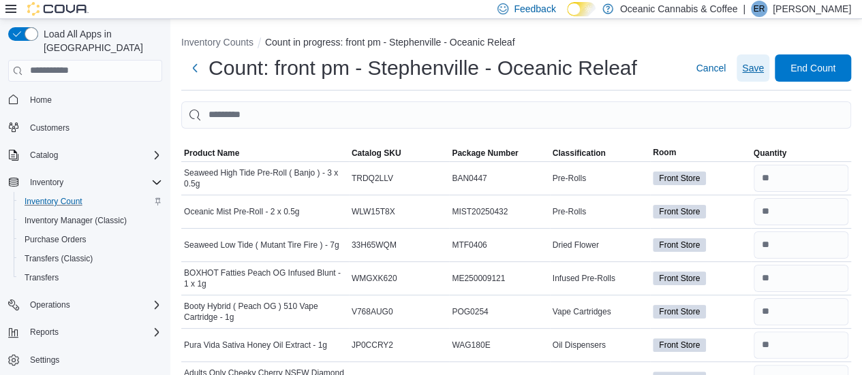
click at [762, 66] on span "Save" at bounding box center [753, 68] width 22 height 14
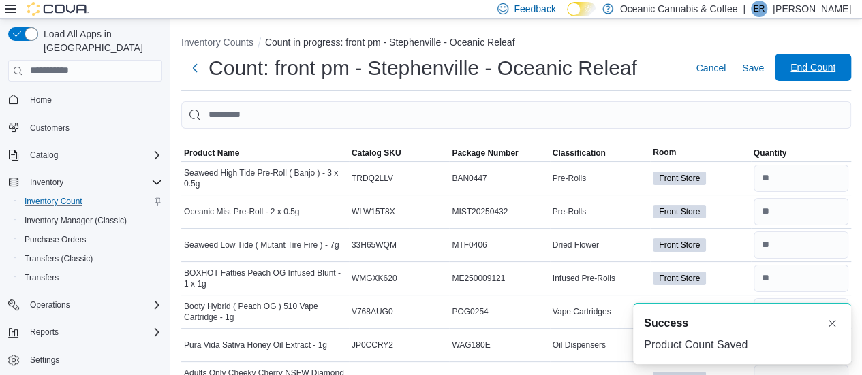
click at [809, 78] on span "End Count" at bounding box center [813, 67] width 60 height 27
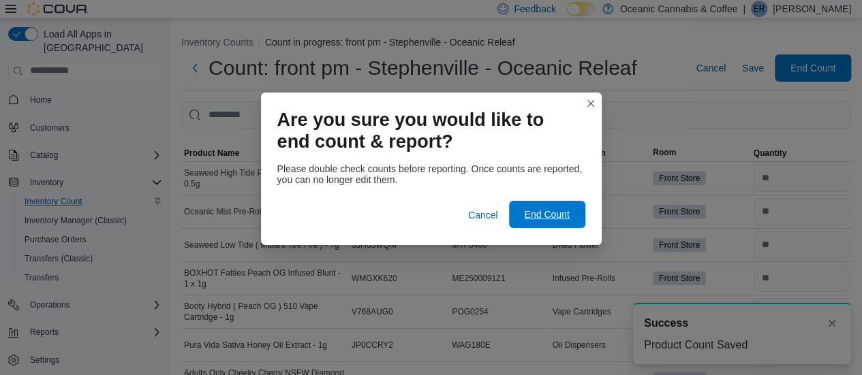
click at [554, 204] on span "End Count" at bounding box center [547, 214] width 60 height 27
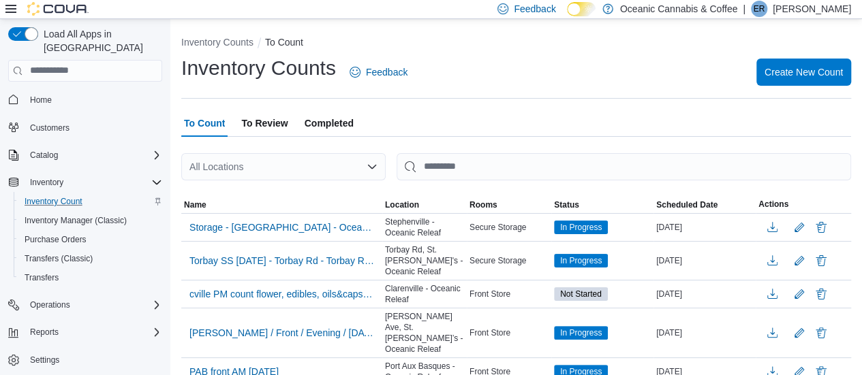
click at [265, 125] on span "To Review" at bounding box center [264, 123] width 46 height 27
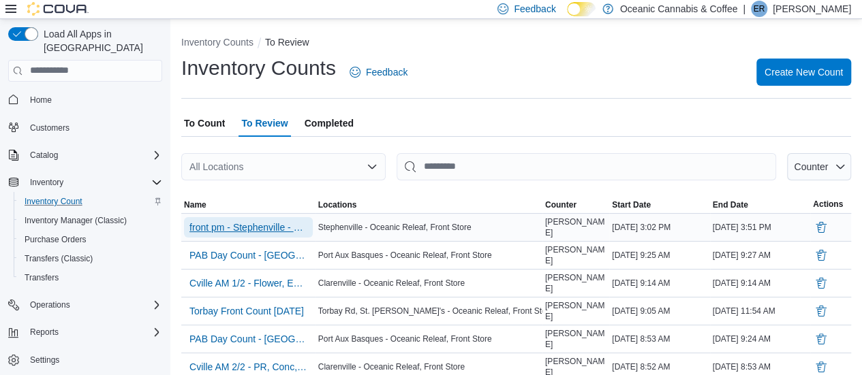
click at [253, 227] on span "front pm - Stephenville - Oceanic Releaf" at bounding box center [248, 228] width 118 height 14
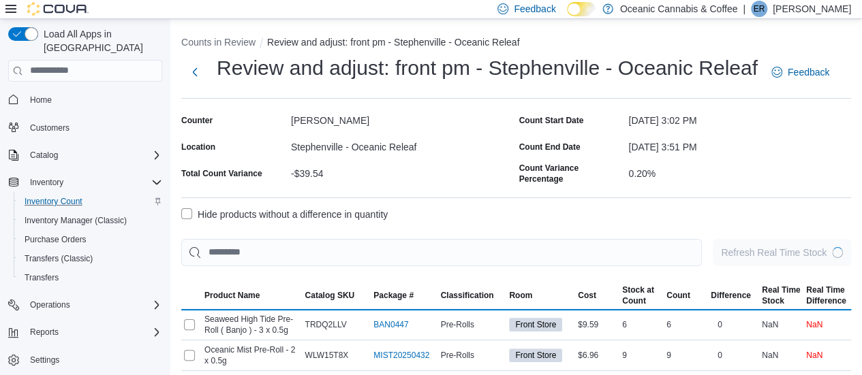
click at [190, 215] on label "Hide products without a difference in quantity" at bounding box center [284, 214] width 206 height 16
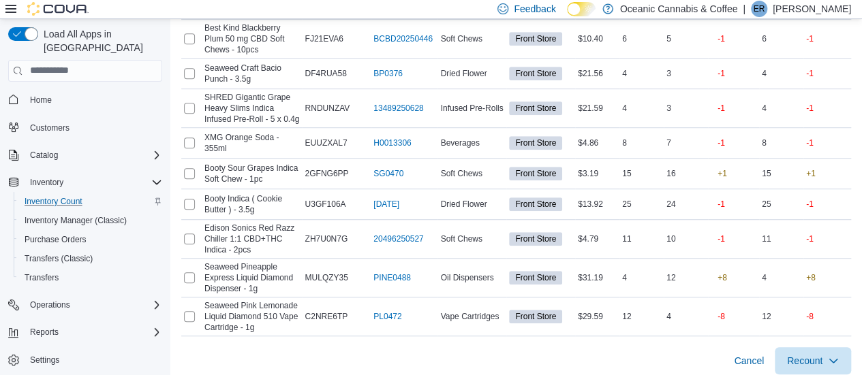
scroll to position [396, 0]
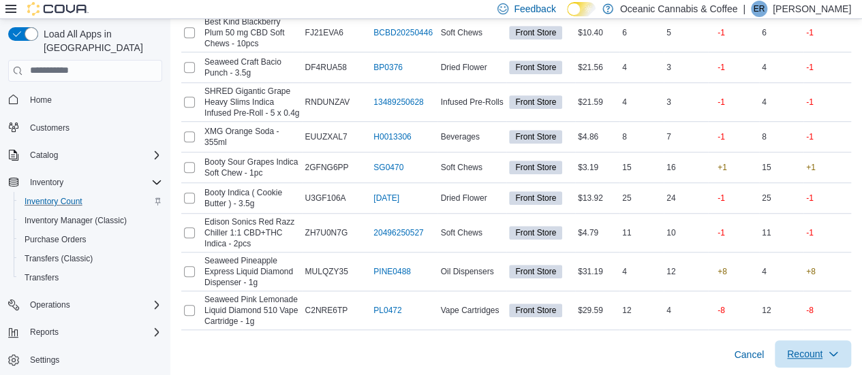
click at [810, 344] on span "Recount" at bounding box center [813, 354] width 60 height 27
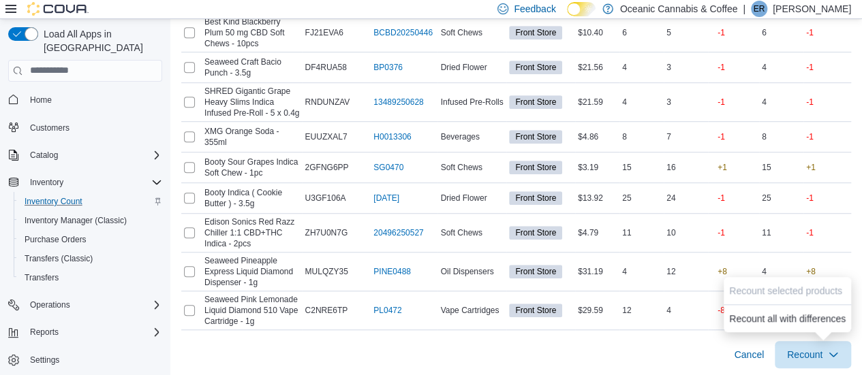
click at [655, 356] on div "Cancel Recount" at bounding box center [515, 349] width 669 height 38
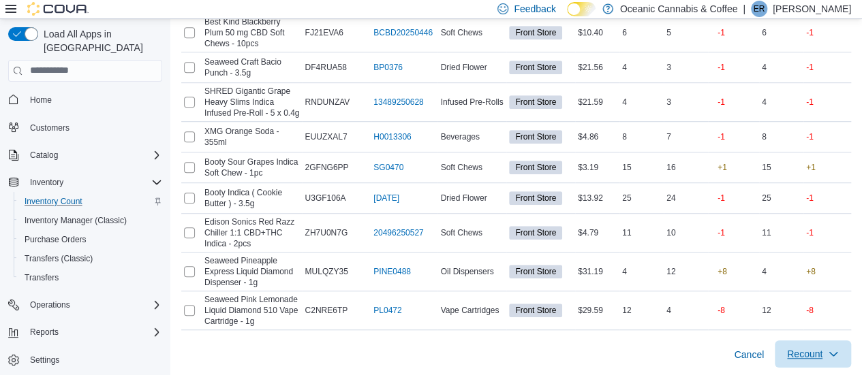
click at [839, 361] on span "Recount" at bounding box center [813, 354] width 60 height 27
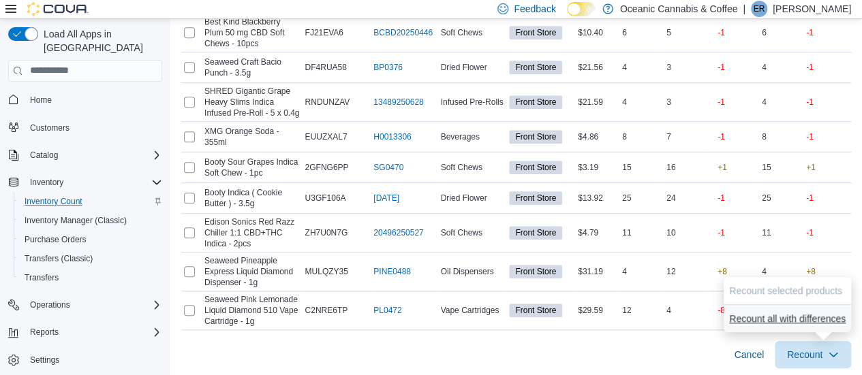
click at [765, 319] on span "Recount all with differences" at bounding box center [787, 319] width 116 height 14
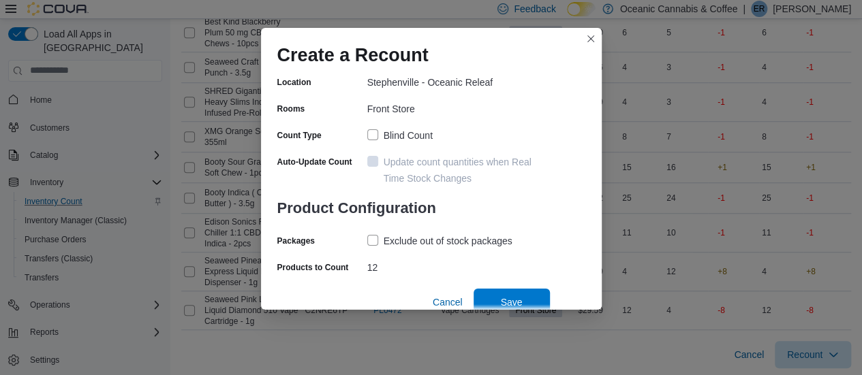
scroll to position [121, 0]
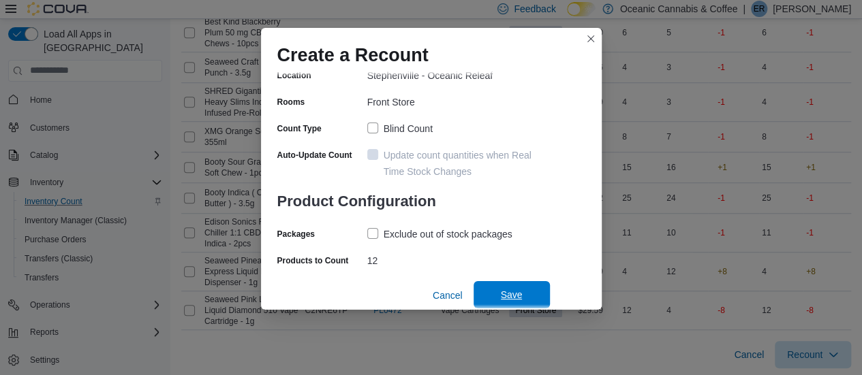
click at [513, 300] on span "Save" at bounding box center [512, 295] width 22 height 14
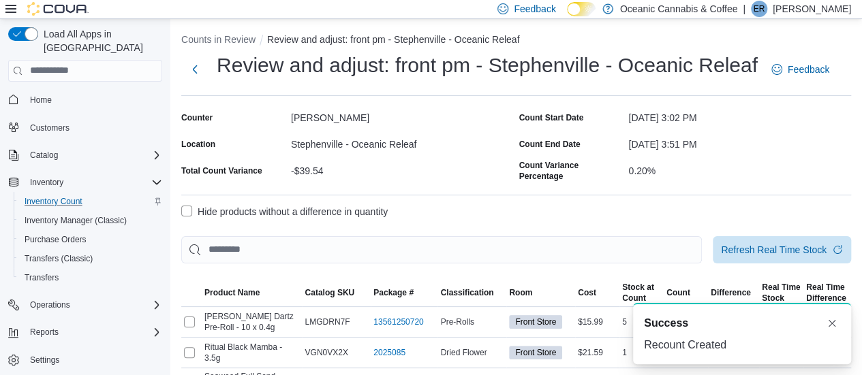
scroll to position [0, 0]
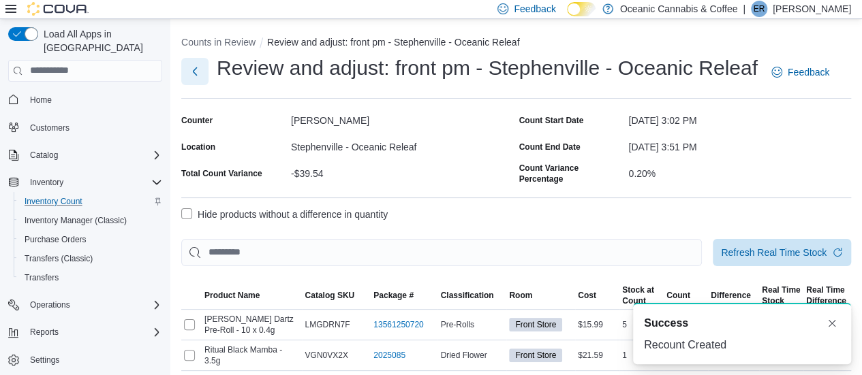
click at [193, 76] on button "Next" at bounding box center [194, 71] width 27 height 27
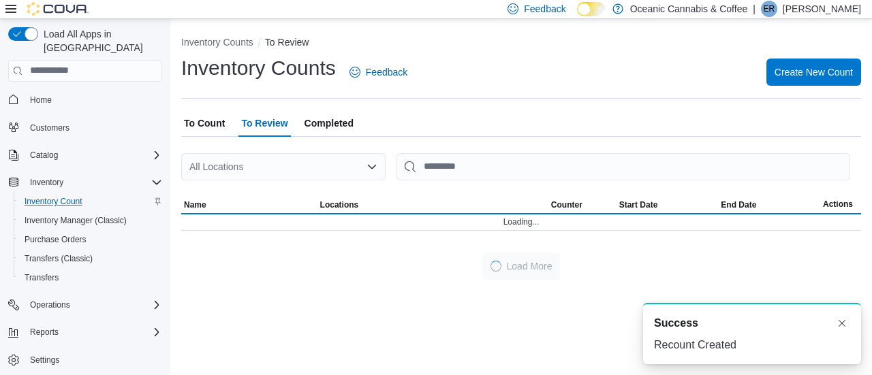
click at [210, 123] on span "To Count" at bounding box center [204, 123] width 41 height 27
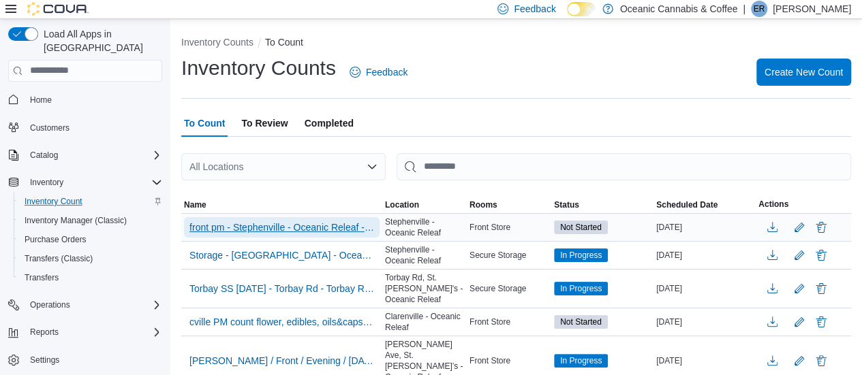
click at [217, 231] on span "front pm - Stephenville - Oceanic Releaf - Recount" at bounding box center [281, 228] width 185 height 14
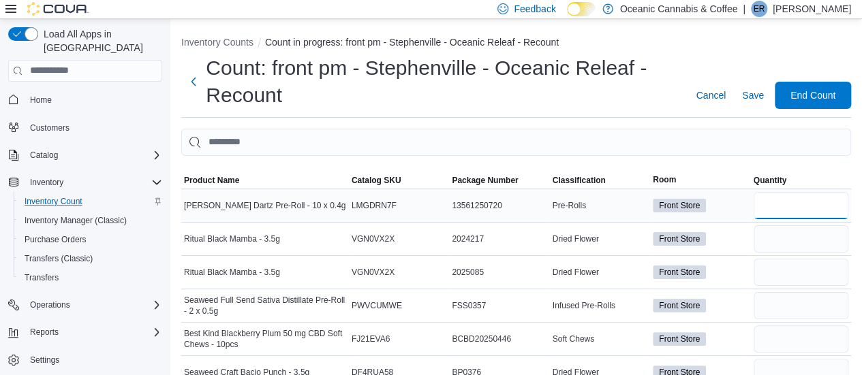
click at [801, 204] on input "number" at bounding box center [800, 205] width 95 height 27
click at [798, 303] on input "number" at bounding box center [800, 305] width 95 height 27
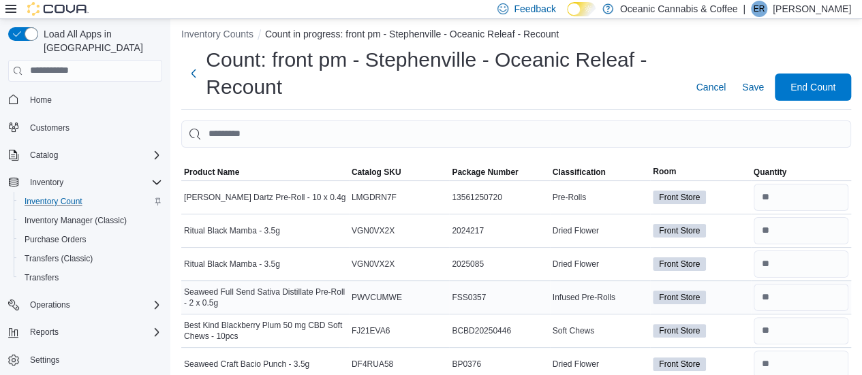
scroll to position [216, 0]
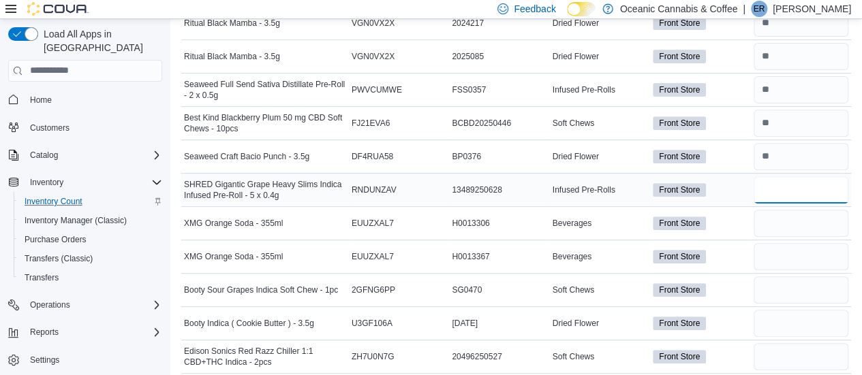
click at [793, 195] on input "number" at bounding box center [800, 189] width 95 height 27
click at [793, 230] on input "number" at bounding box center [800, 223] width 95 height 27
click at [783, 160] on input "number" at bounding box center [800, 156] width 95 height 27
click at [783, 298] on input "number" at bounding box center [800, 289] width 95 height 27
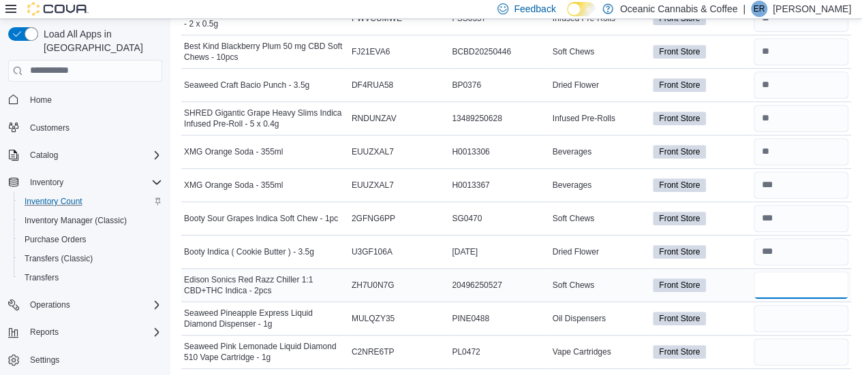
click at [790, 283] on input "number" at bounding box center [800, 285] width 95 height 27
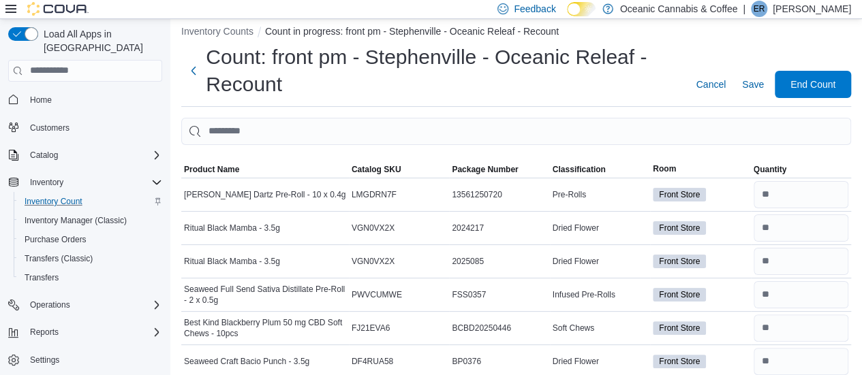
scroll to position [0, 0]
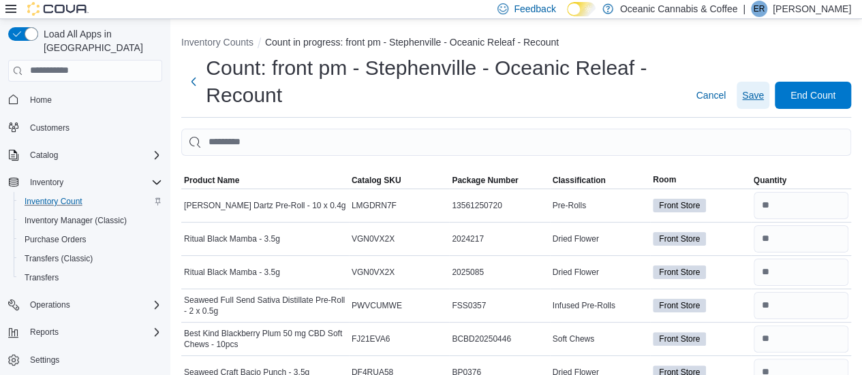
click at [759, 99] on span "Save" at bounding box center [753, 96] width 22 height 14
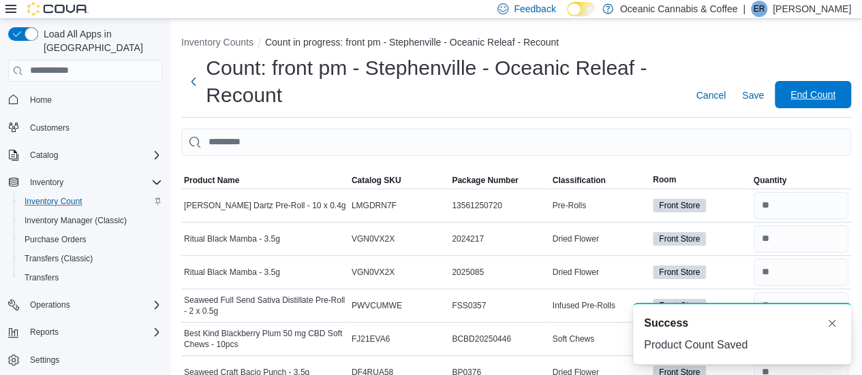
click at [805, 97] on span "End Count" at bounding box center [812, 95] width 45 height 14
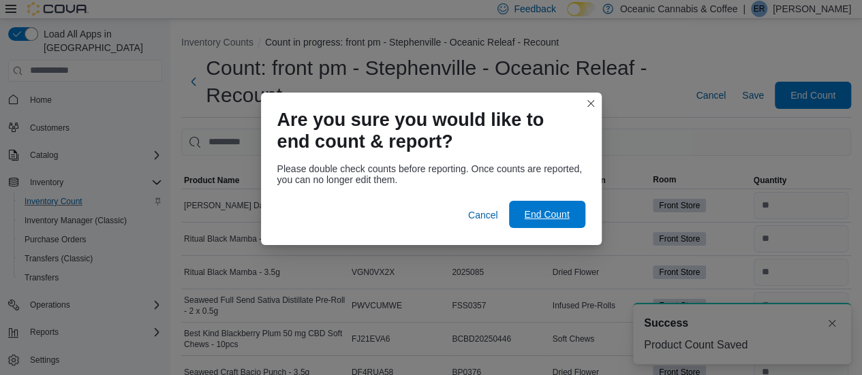
click at [539, 215] on span "End Count" at bounding box center [546, 215] width 45 height 14
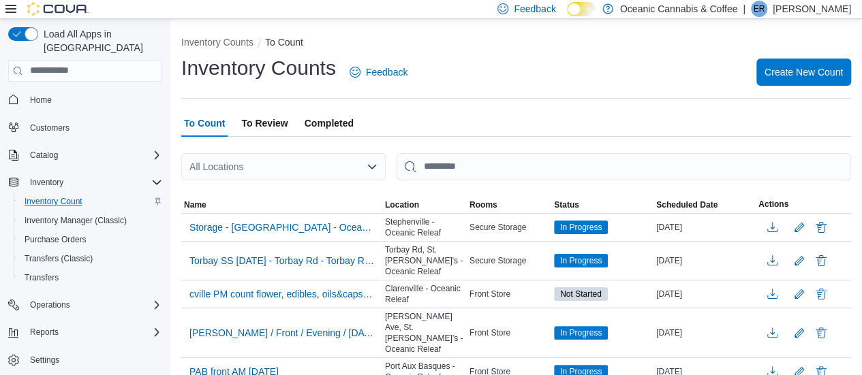
click at [249, 123] on span "To Review" at bounding box center [264, 123] width 46 height 27
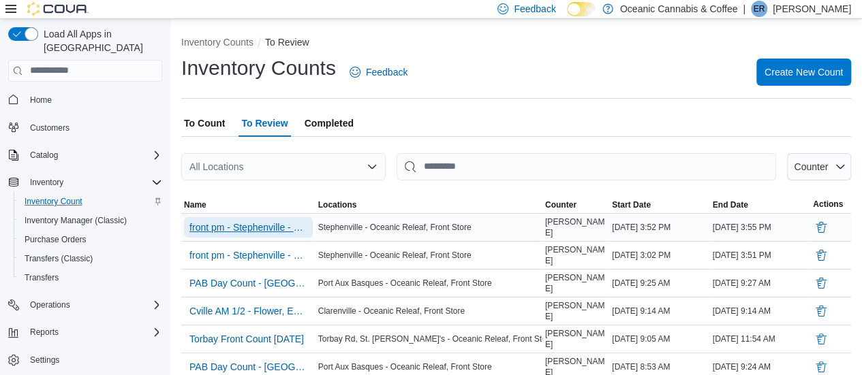
click at [263, 230] on span "front pm - Stephenville - Oceanic Releaf - Recount" at bounding box center [248, 228] width 118 height 14
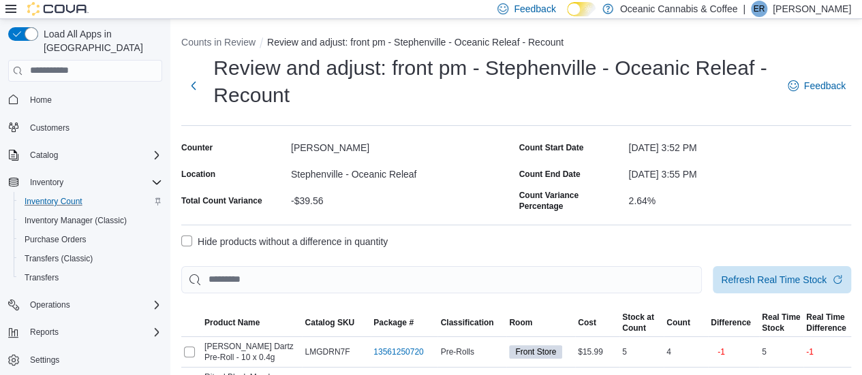
click at [183, 235] on label "Hide products without a difference in quantity" at bounding box center [284, 242] width 206 height 16
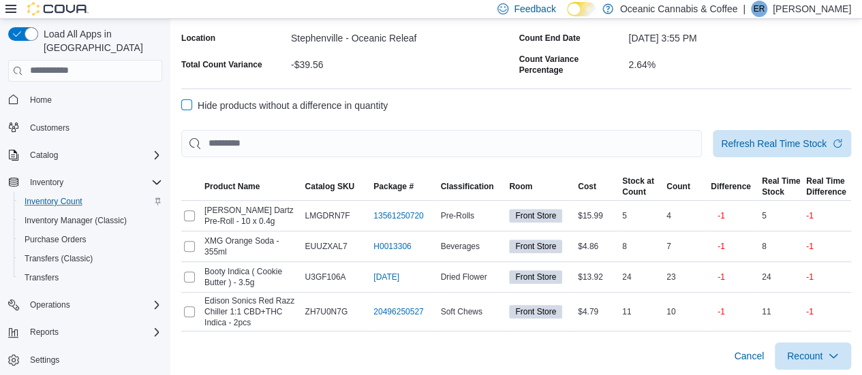
scroll to position [140, 0]
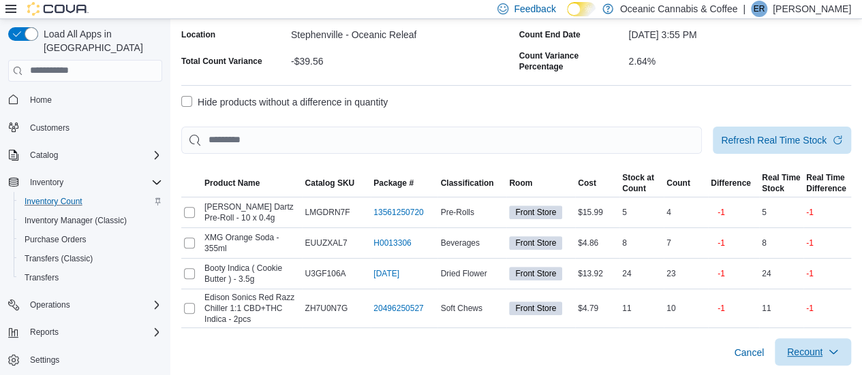
click at [822, 351] on span "Recount" at bounding box center [804, 352] width 35 height 14
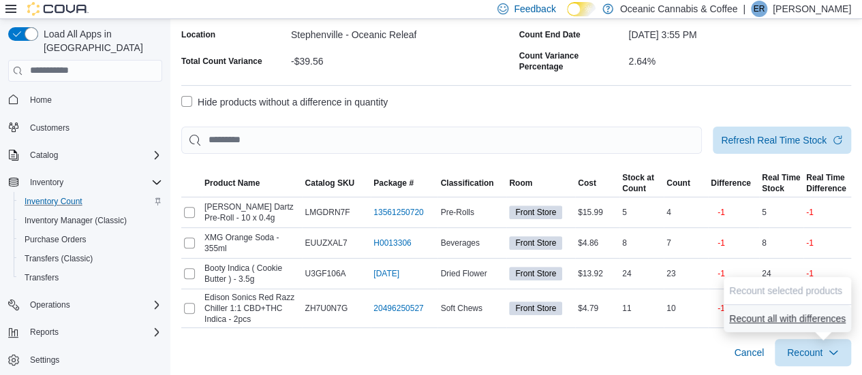
click at [783, 315] on span "Recount all with differences" at bounding box center [787, 319] width 116 height 14
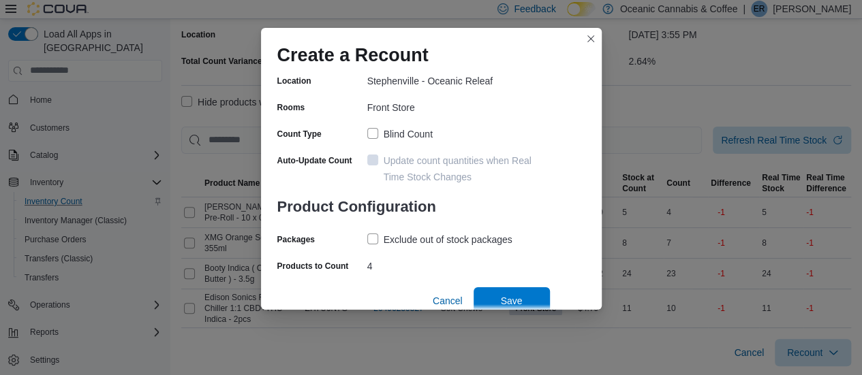
scroll to position [121, 0]
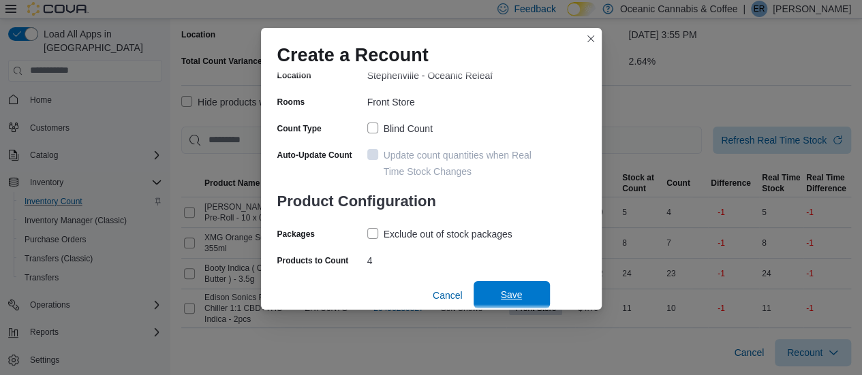
click at [505, 285] on span "Save" at bounding box center [511, 294] width 60 height 27
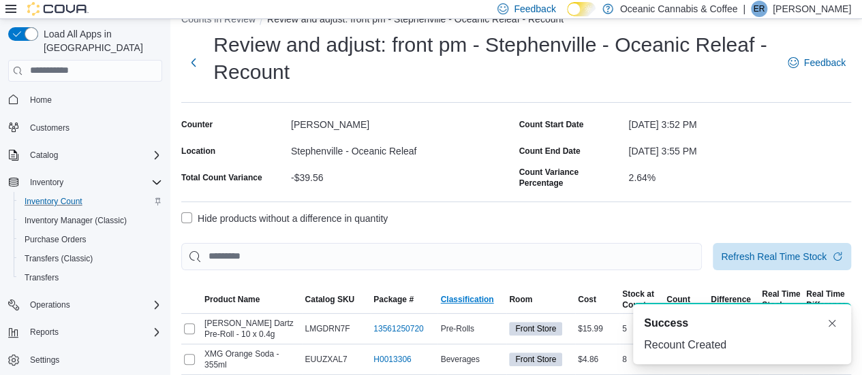
scroll to position [3, 0]
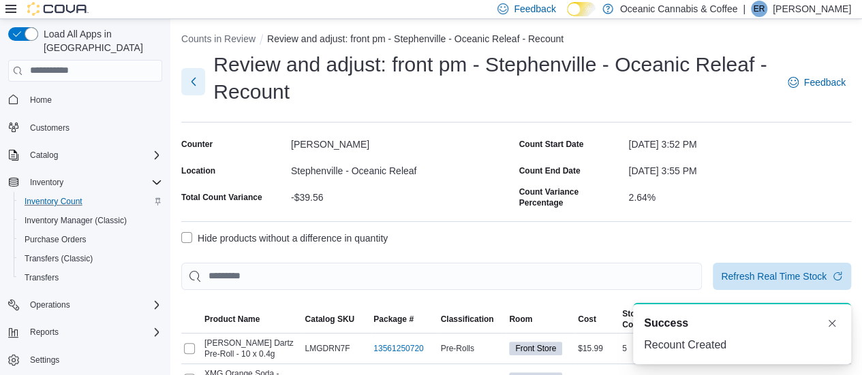
click at [193, 73] on button "Next" at bounding box center [193, 81] width 24 height 27
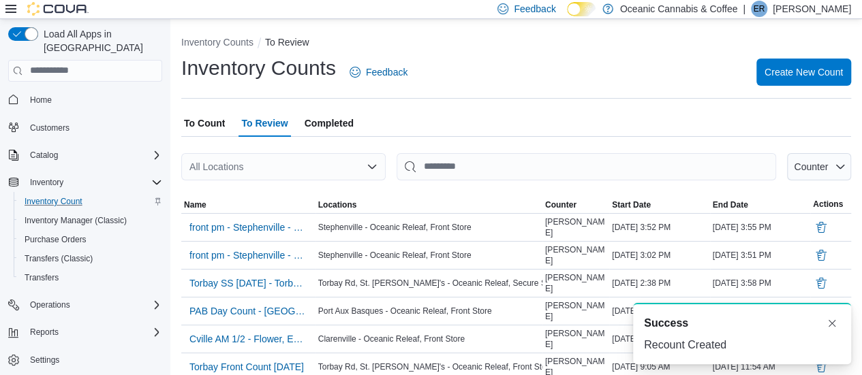
click at [217, 127] on span "To Count" at bounding box center [204, 123] width 41 height 27
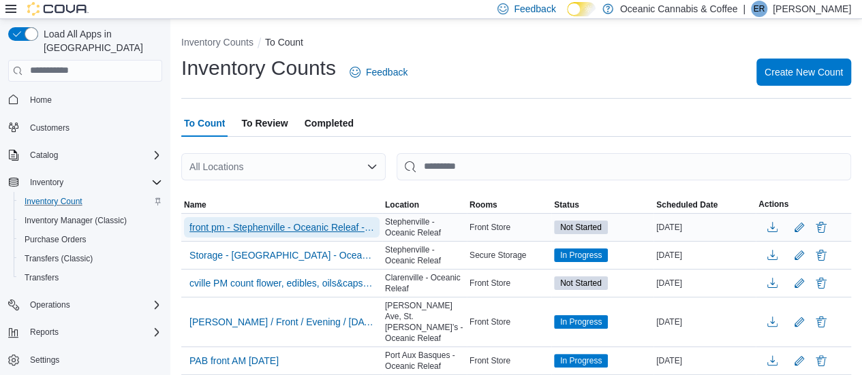
click at [238, 234] on span "front pm - Stephenville - Oceanic Releaf - Recount - Recount" at bounding box center [281, 227] width 185 height 20
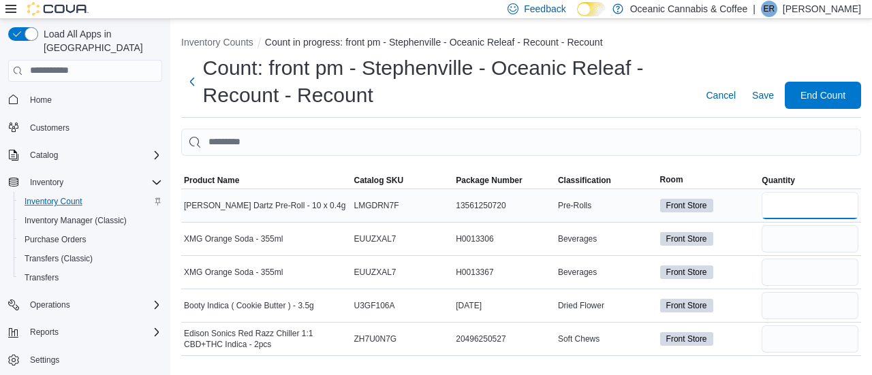
click at [795, 208] on input "number" at bounding box center [809, 205] width 97 height 27
click at [795, 236] on input "number" at bounding box center [809, 238] width 97 height 27
click at [761, 101] on span "Save" at bounding box center [763, 96] width 22 height 14
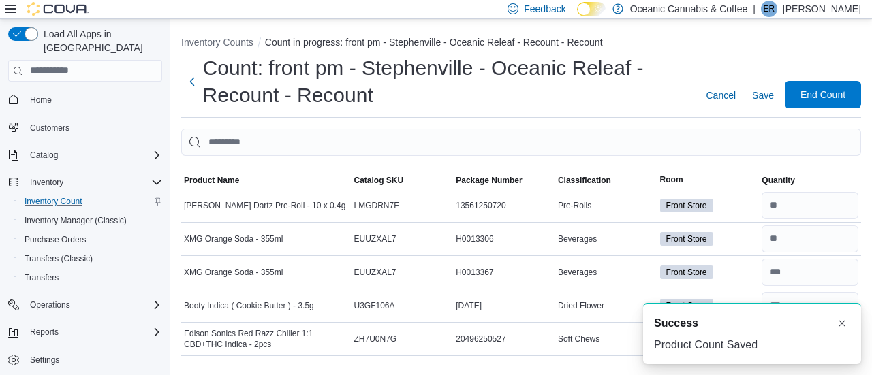
click at [819, 100] on span "End Count" at bounding box center [822, 95] width 45 height 14
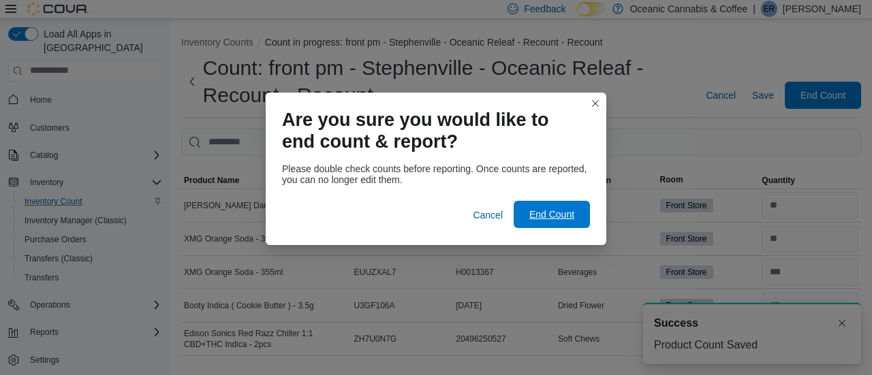
click at [545, 218] on span "End Count" at bounding box center [551, 215] width 45 height 14
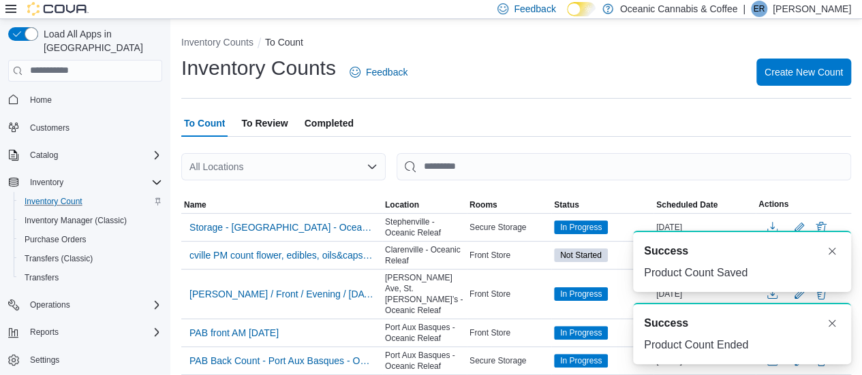
click at [274, 122] on span "To Review" at bounding box center [264, 123] width 46 height 27
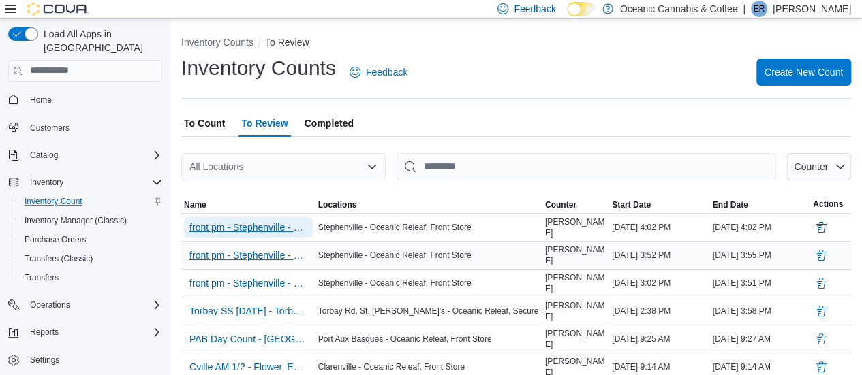
drag, startPoint x: 255, startPoint y: 231, endPoint x: 251, endPoint y: 246, distance: 15.5
click at [244, 230] on span "front pm - Stephenville - Oceanic Releaf - Recount - Recount" at bounding box center [248, 228] width 118 height 14
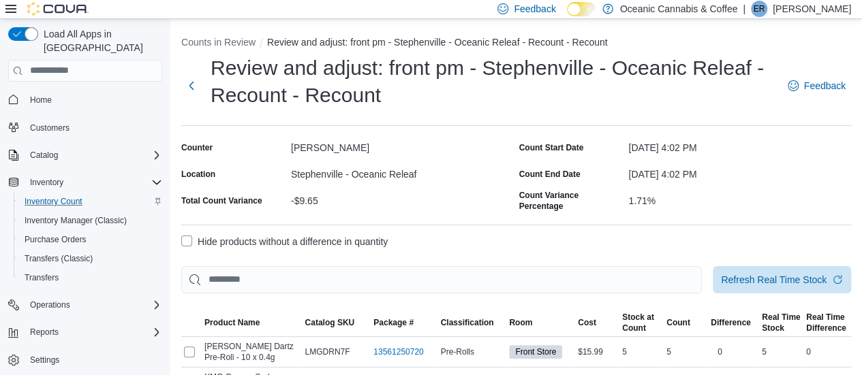
click at [191, 238] on label "Hide products without a difference in quantity" at bounding box center [284, 242] width 206 height 16
click at [428, 236] on div "Hide products without a difference in quantity" at bounding box center [515, 242] width 669 height 16
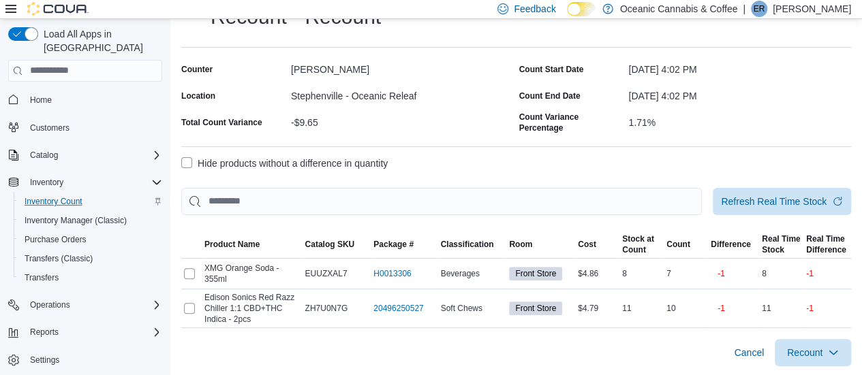
scroll to position [79, 0]
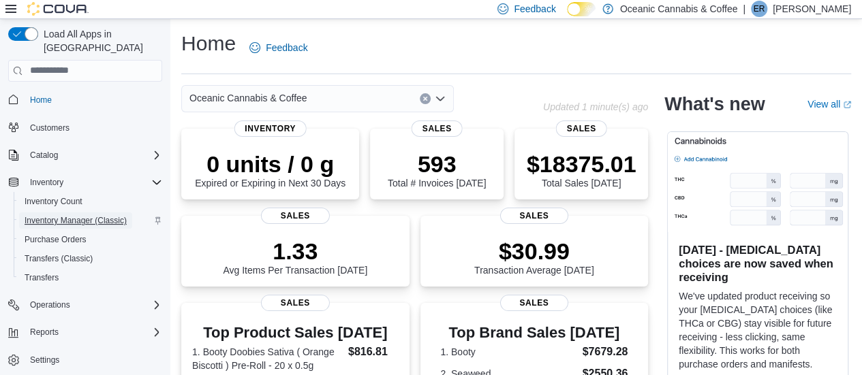
click at [57, 215] on span "Inventory Manager (Classic)" at bounding box center [76, 220] width 102 height 11
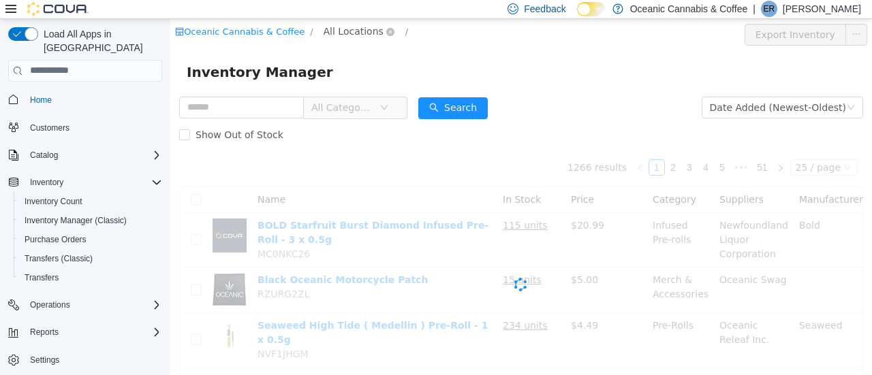
click at [330, 28] on span "All Locations" at bounding box center [353, 30] width 60 height 15
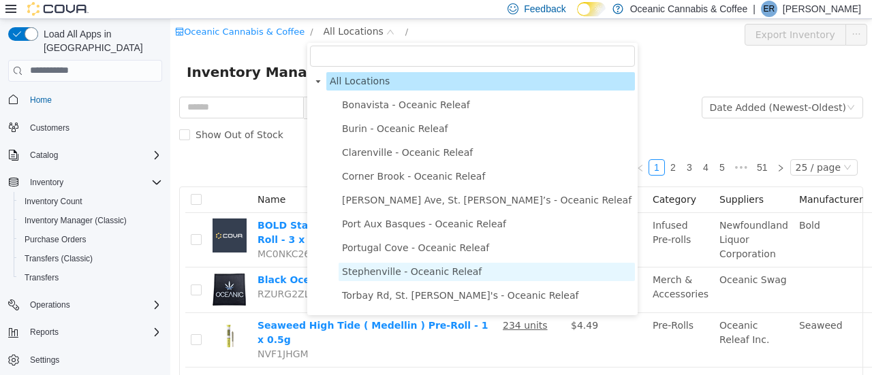
click at [350, 272] on span "Stephenville - Oceanic Releaf" at bounding box center [412, 271] width 140 height 11
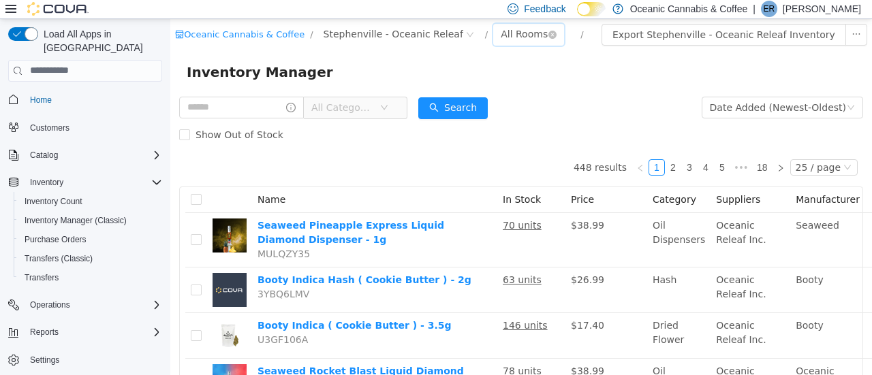
click at [501, 32] on div "All Rooms" at bounding box center [524, 33] width 47 height 20
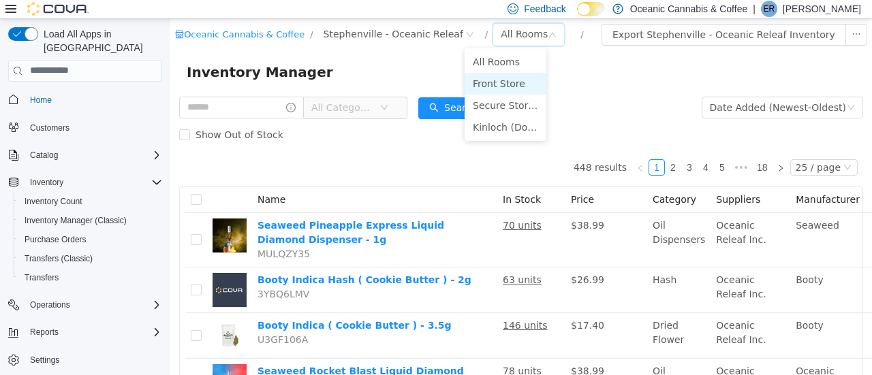
click at [494, 89] on li "Front Store" at bounding box center [505, 83] width 82 height 22
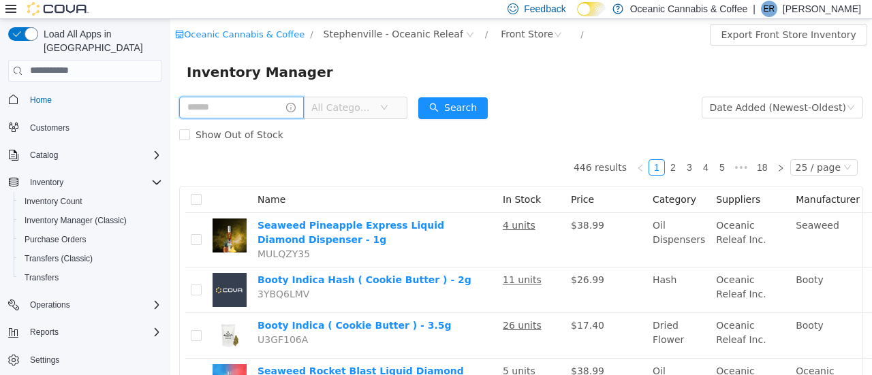
click at [244, 104] on input "text" at bounding box center [241, 107] width 125 height 22
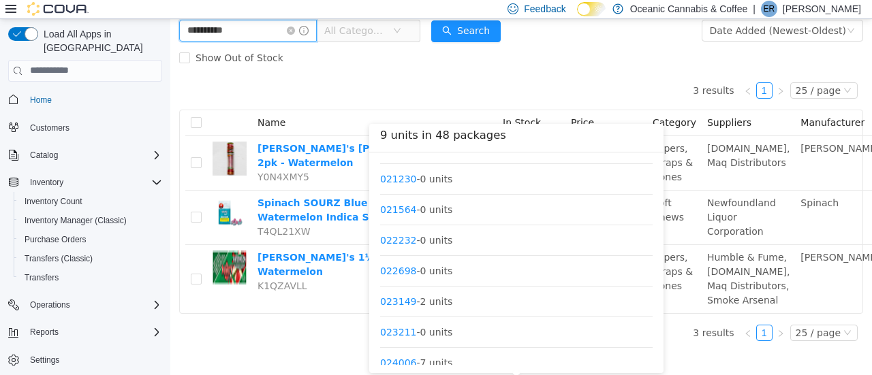
scroll to position [1267, 0]
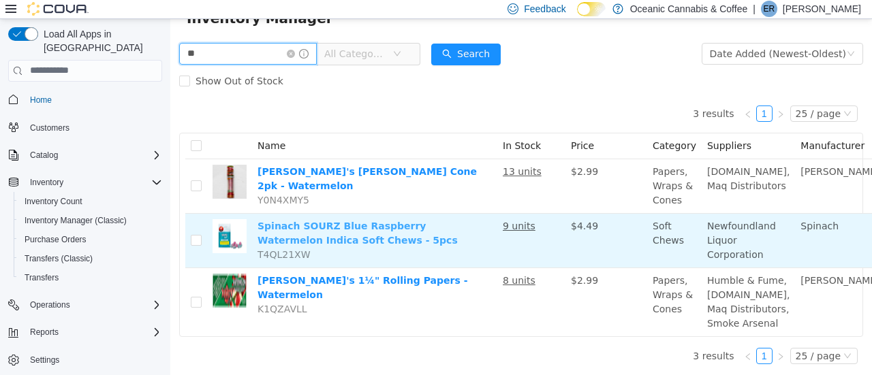
type input "*"
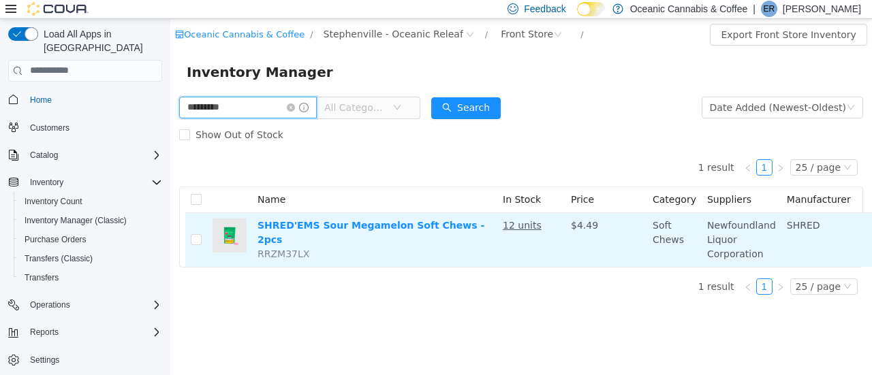
scroll to position [10, 0]
type input "*"
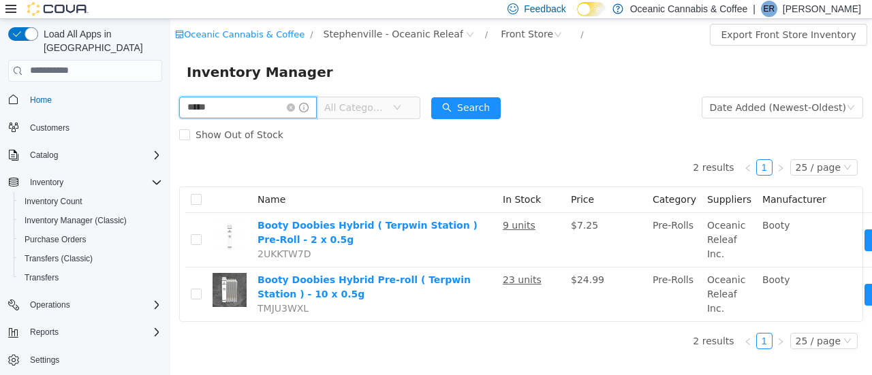
drag, startPoint x: 232, startPoint y: 107, endPoint x: 272, endPoint y: 137, distance: 50.7
click at [170, 118] on html "Oceanic Cannabis & Coffee / Stephenville - Oceanic Releaf / Front Store / Expor…" at bounding box center [520, 196] width 701 height 356
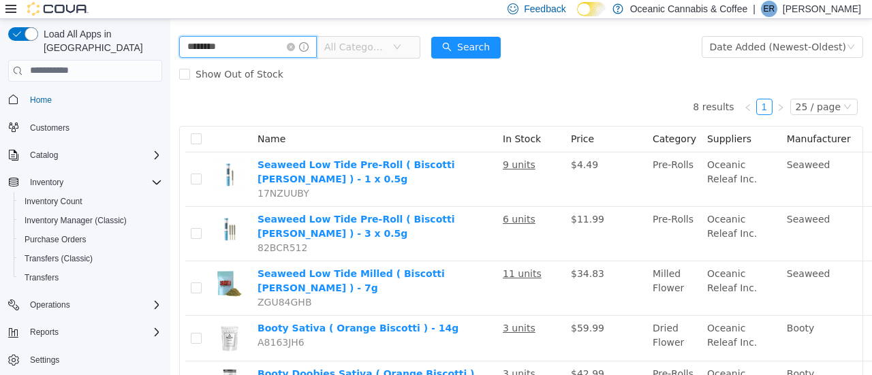
scroll to position [22, 0]
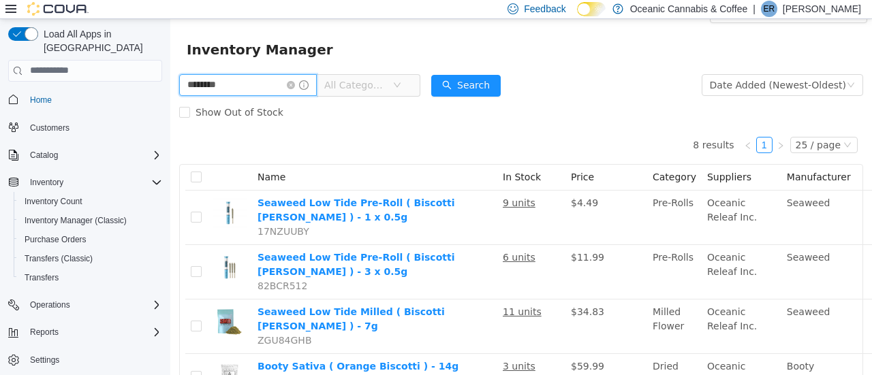
drag, startPoint x: 225, startPoint y: 24, endPoint x: 147, endPoint y: 22, distance: 78.3
click at [170, 22] on html "Oceanic Cannabis & Coffee / Stephenville - Oceanic Releaf / Front Store / Expor…" at bounding box center [520, 174] width 701 height 356
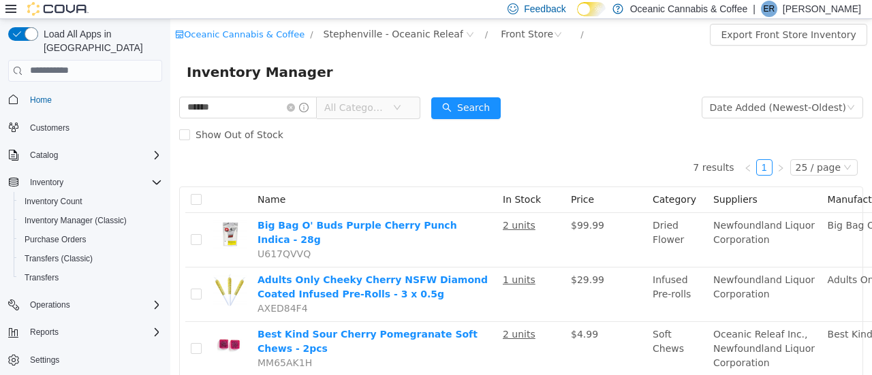
drag, startPoint x: 225, startPoint y: 104, endPoint x: 136, endPoint y: 108, distance: 89.3
click at [170, 108] on html "Oceanic Cannabis & Coffee / Stephenville - Oceanic Releaf / Front Store / Expor…" at bounding box center [520, 196] width 701 height 356
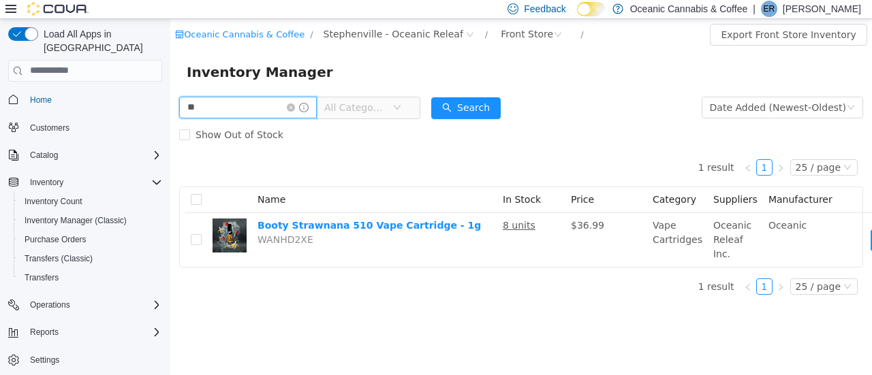
type input "*"
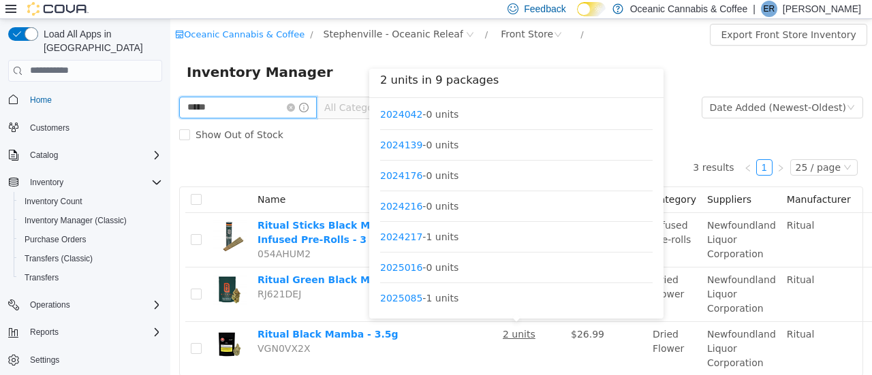
scroll to position [72, 0]
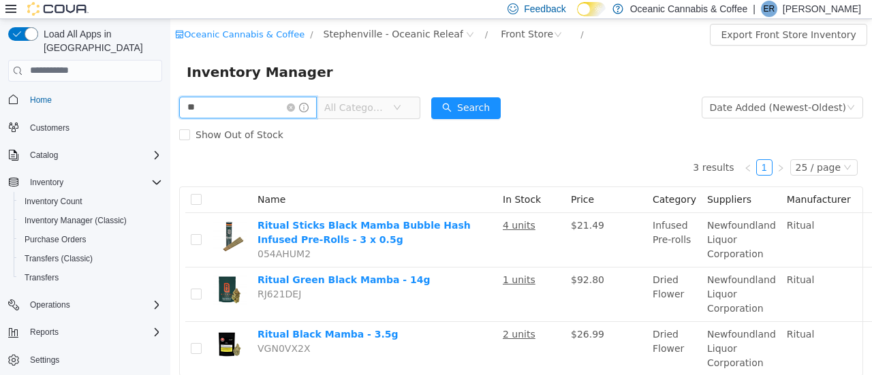
type input "*"
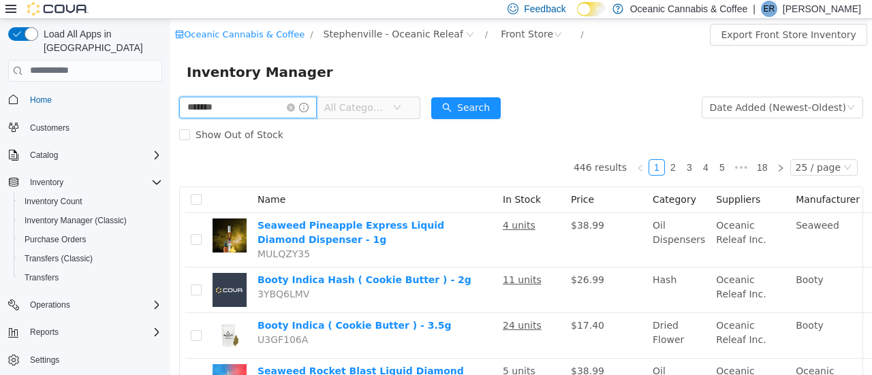
type input "*******"
